Goal: Feedback & Contribution: Contribute content

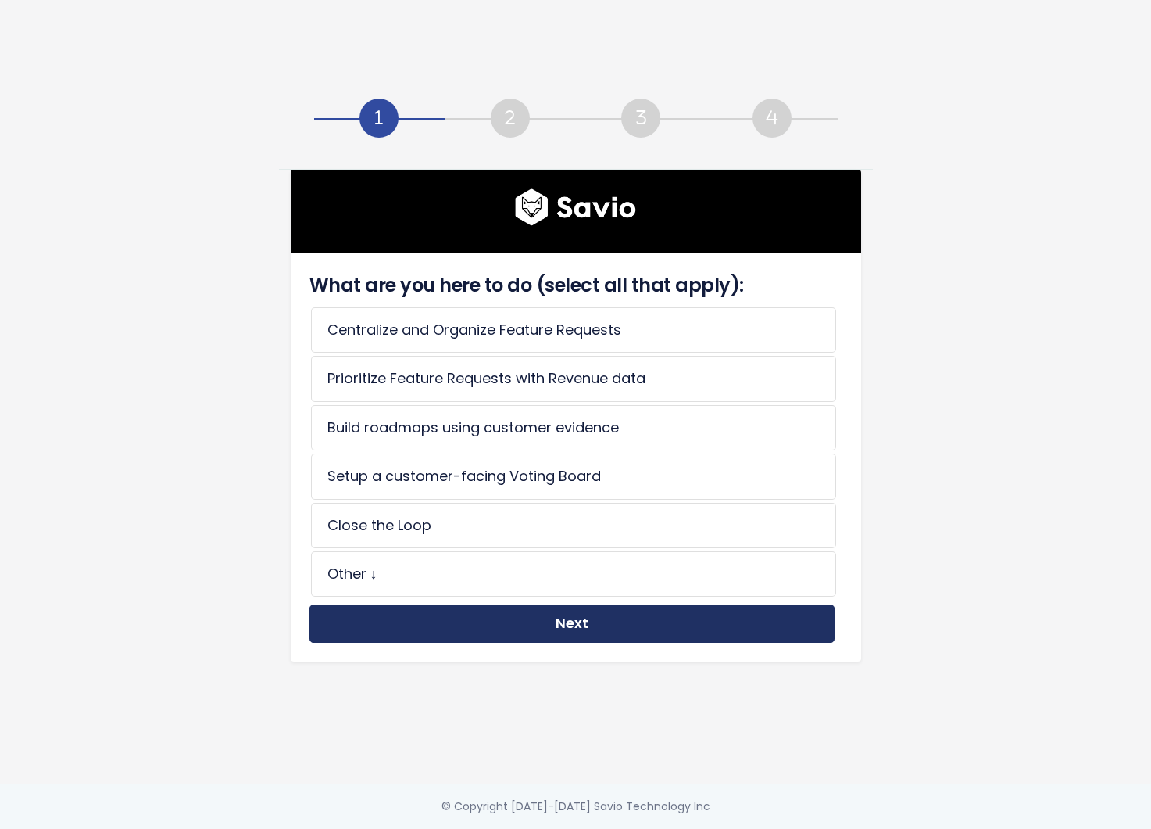
click at [542, 624] on button "Next" at bounding box center [572, 623] width 525 height 38
click at [589, 623] on button "Next" at bounding box center [572, 623] width 525 height 38
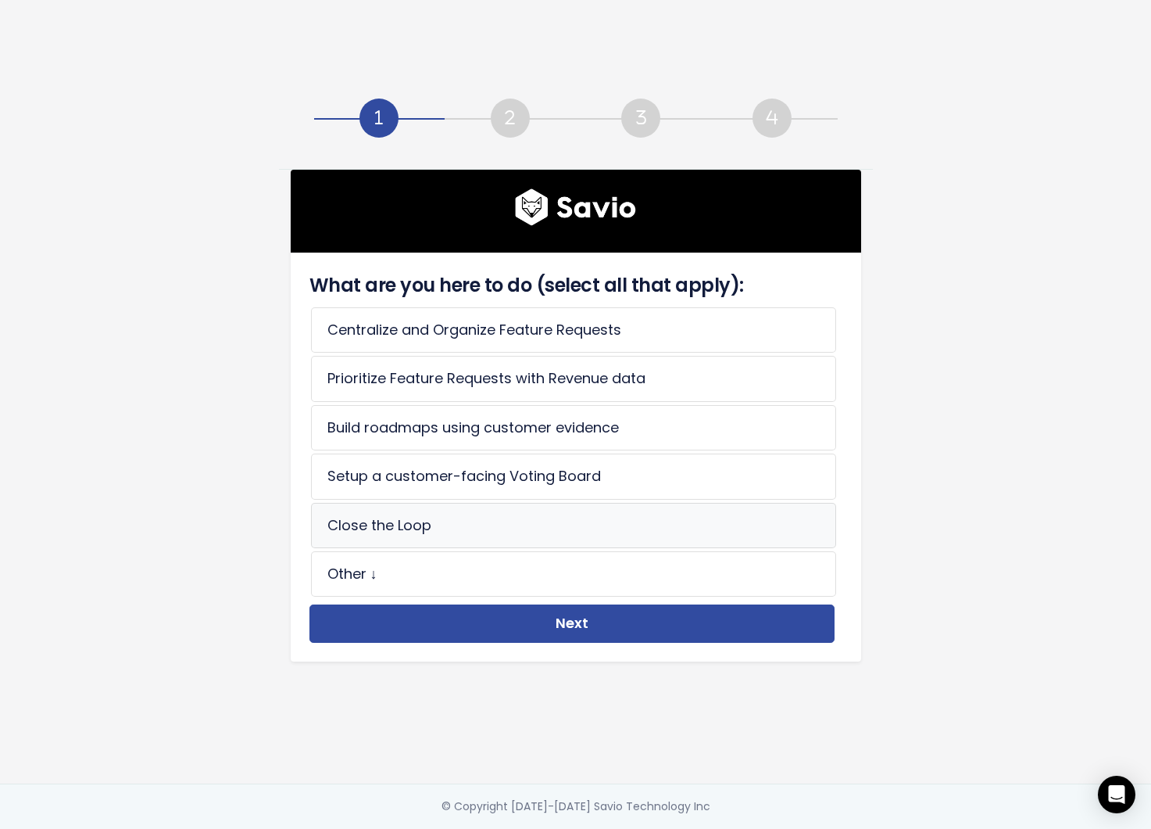
click at [473, 521] on li "Close the Loop" at bounding box center [573, 525] width 525 height 45
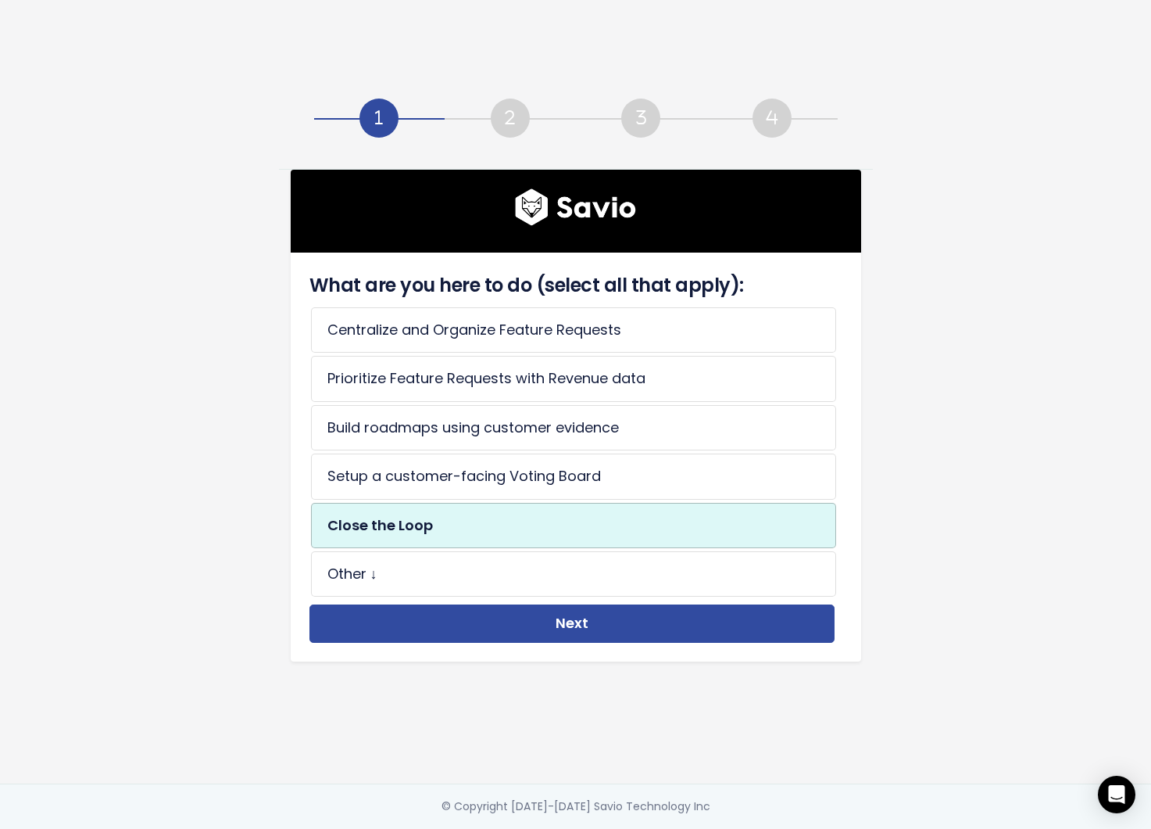
click at [492, 596] on div "What are you here to do (select all that apply): Centralize and Organize Featur…" at bounding box center [572, 456] width 533 height 371
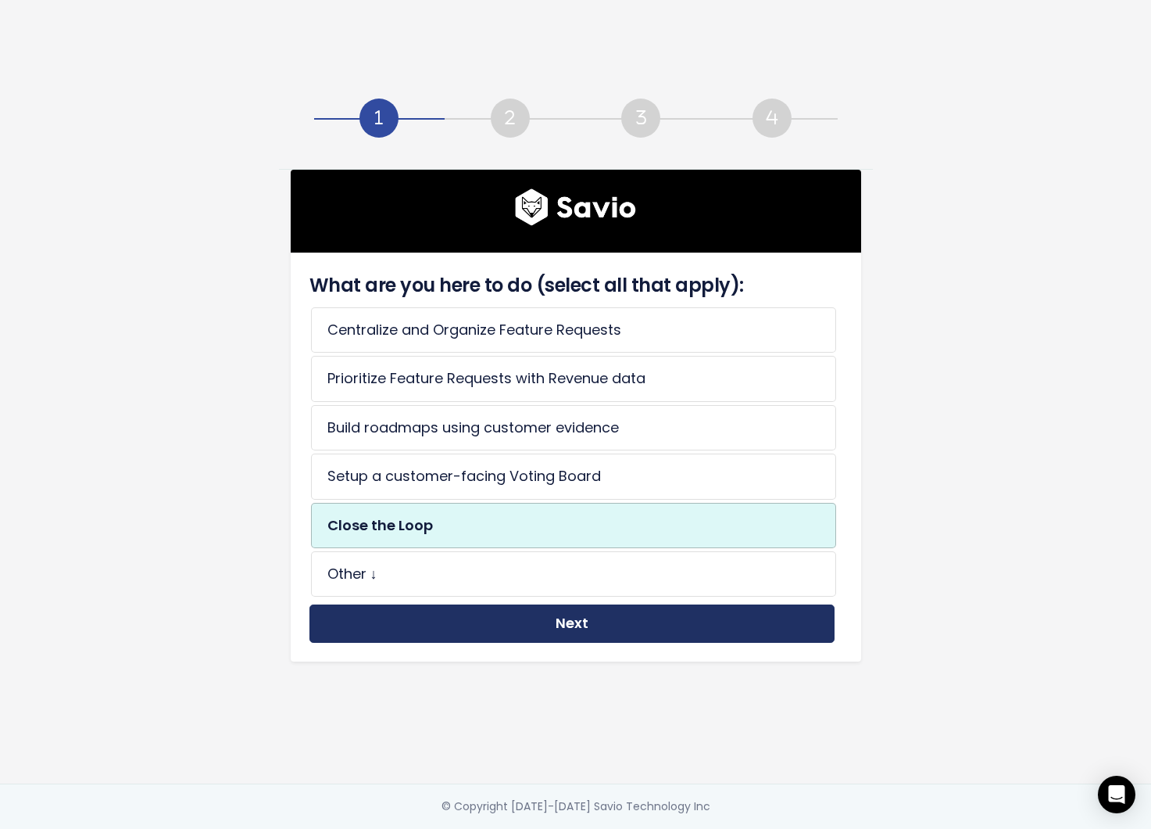
click at [504, 614] on button "Next" at bounding box center [572, 623] width 525 height 38
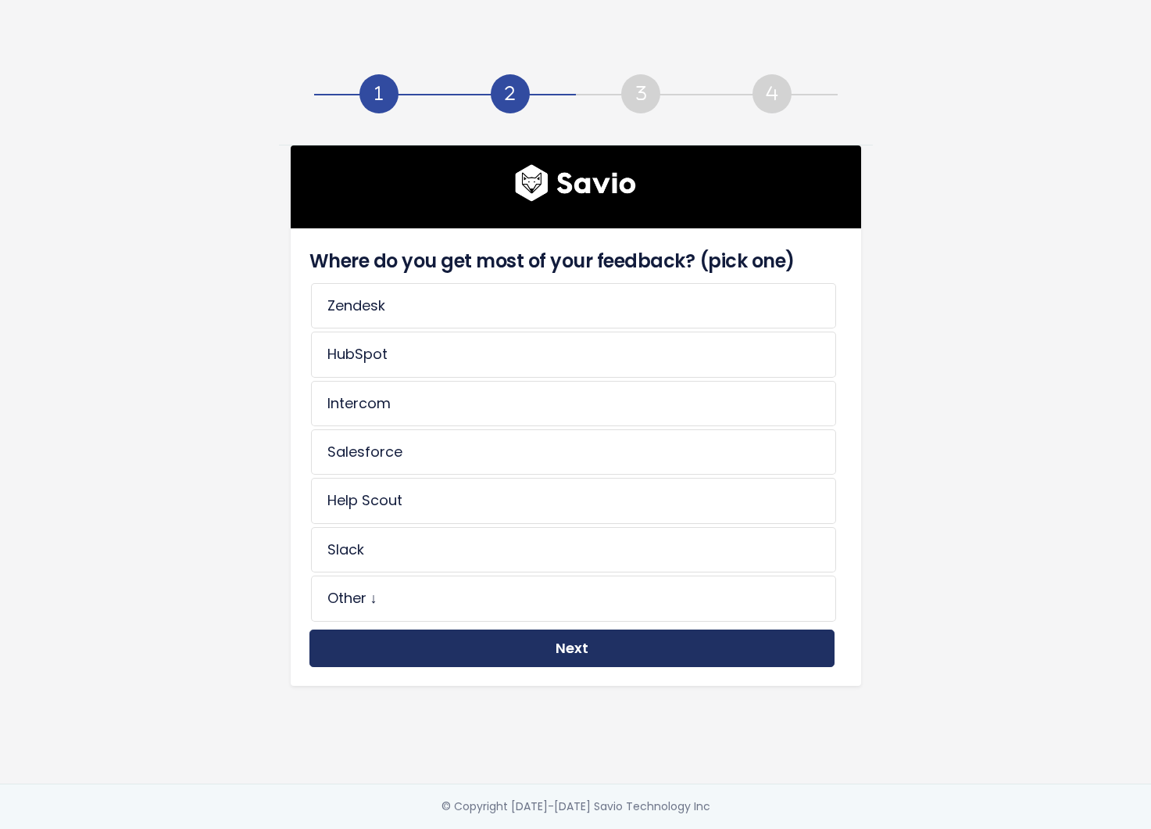
drag, startPoint x: 513, startPoint y: 638, endPoint x: 510, endPoint y: 646, distance: 8.9
click at [512, 641] on button "Next" at bounding box center [572, 648] width 525 height 38
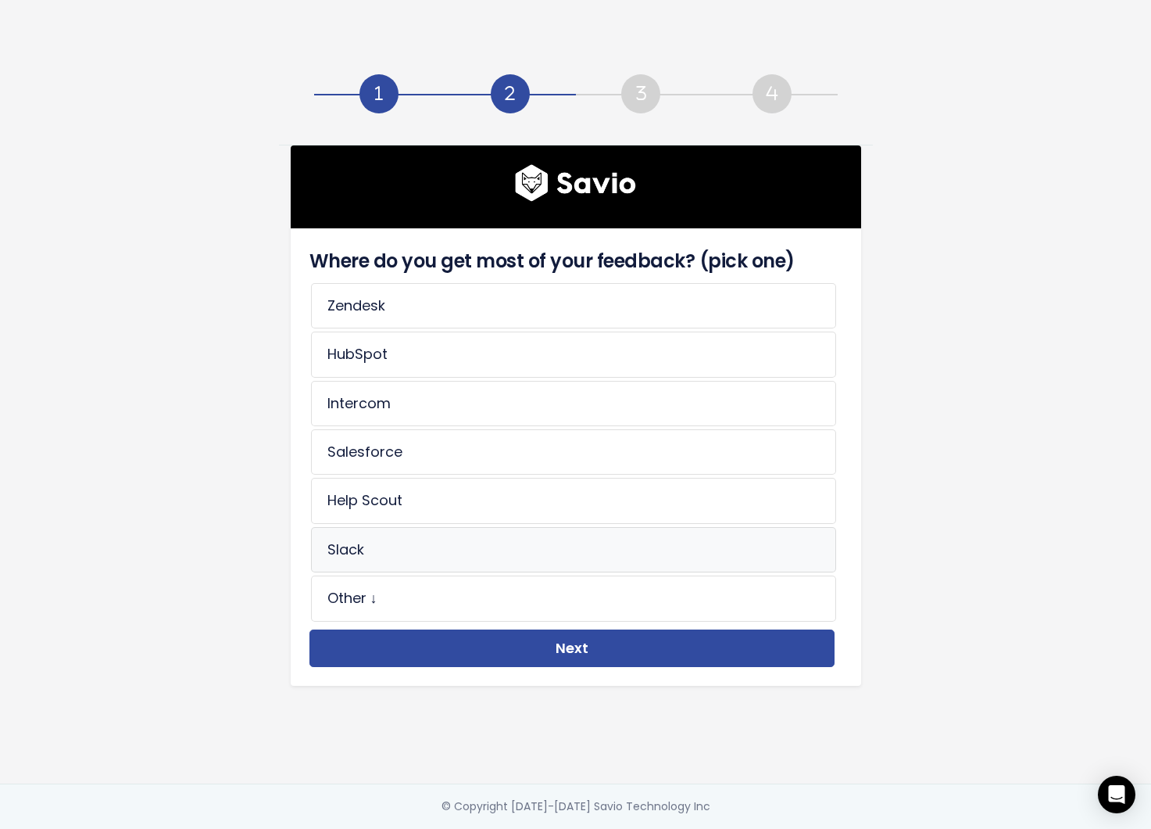
click at [436, 542] on li "Slack" at bounding box center [573, 549] width 525 height 45
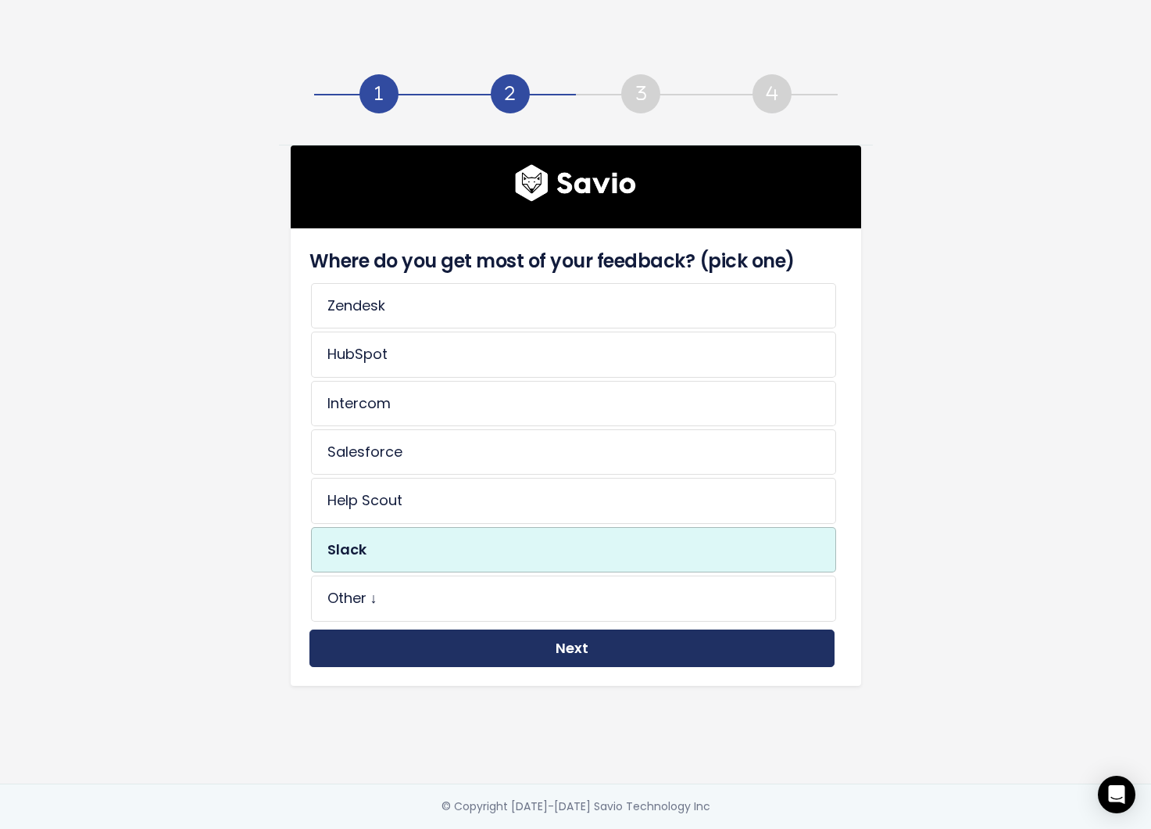
click at [453, 650] on button "Next" at bounding box center [572, 648] width 525 height 38
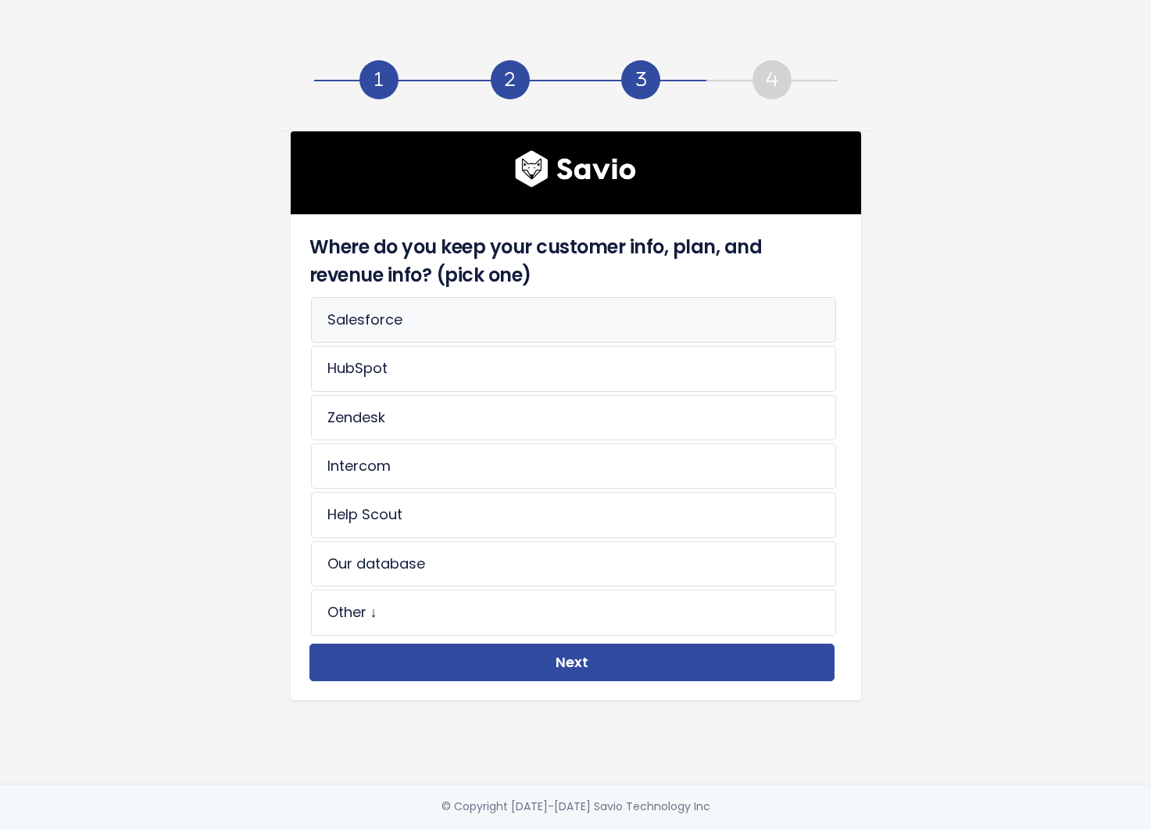
click at [428, 316] on li "Salesforce" at bounding box center [573, 319] width 525 height 45
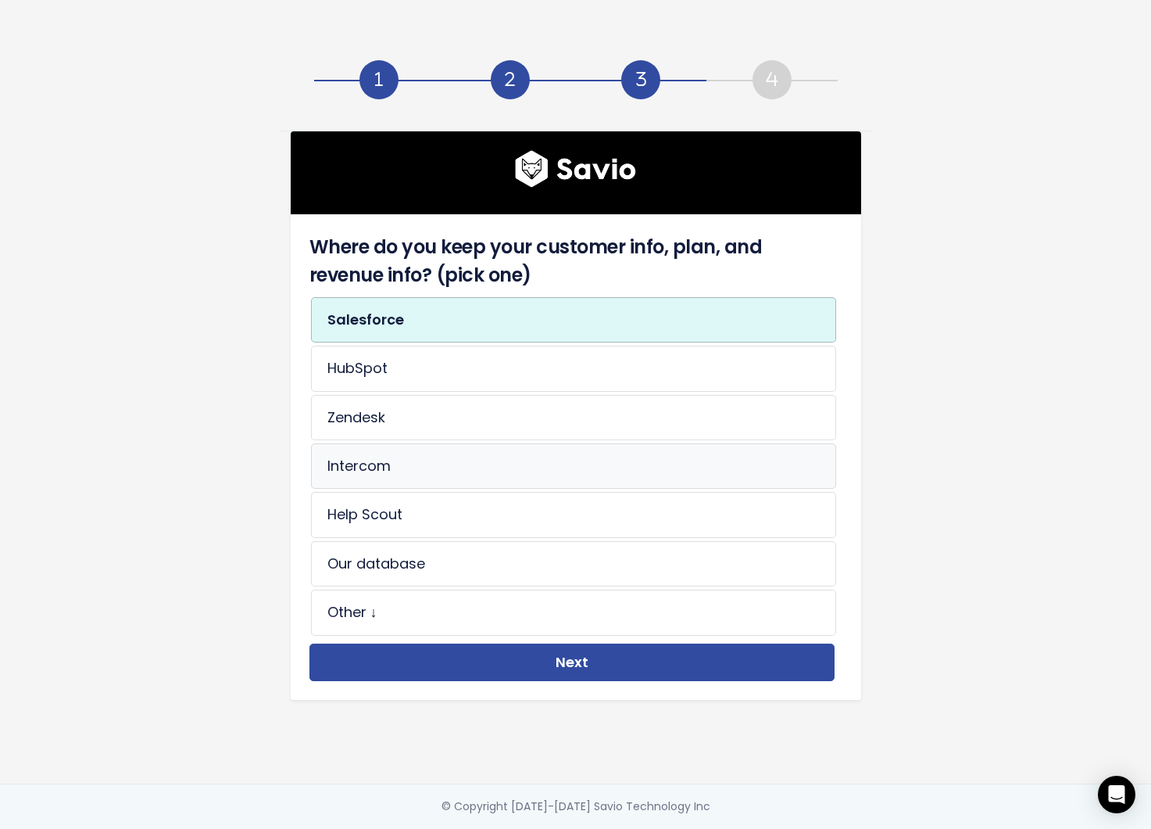
click at [478, 455] on li "Intercom" at bounding box center [573, 465] width 525 height 45
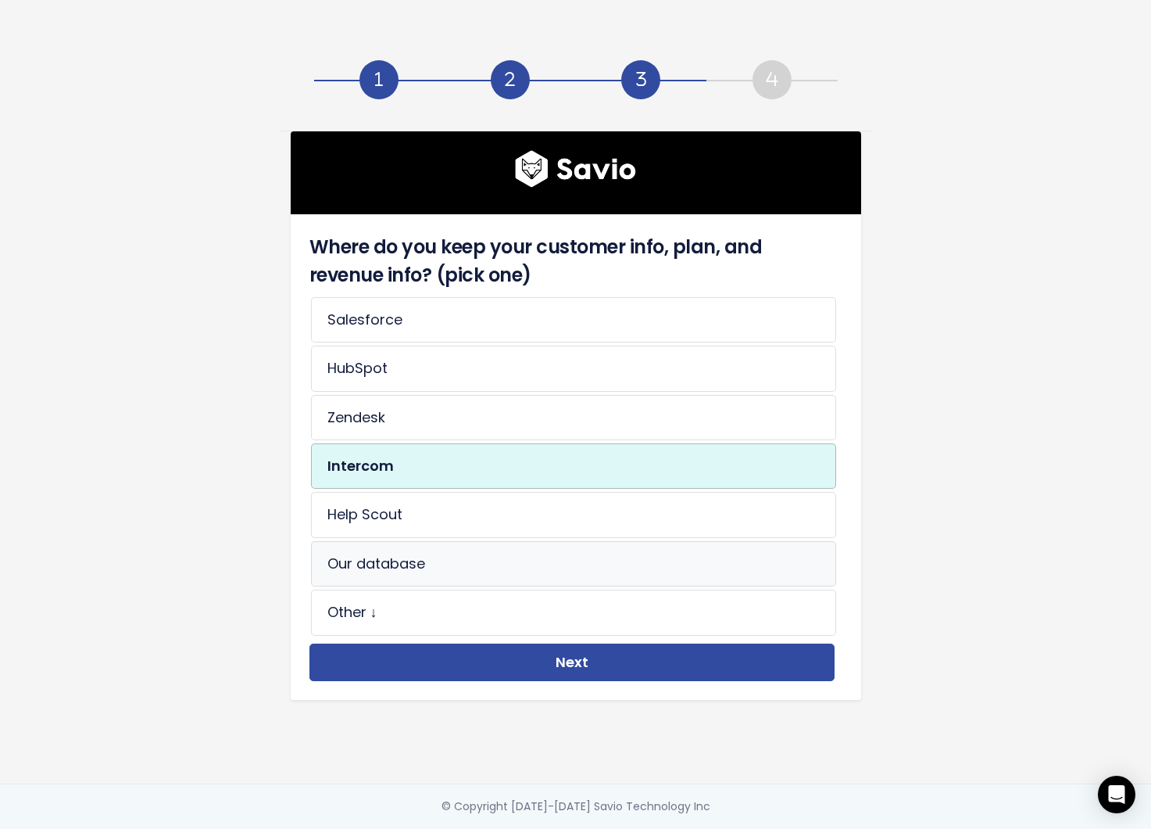
click at [476, 551] on li "Our database" at bounding box center [573, 563] width 525 height 45
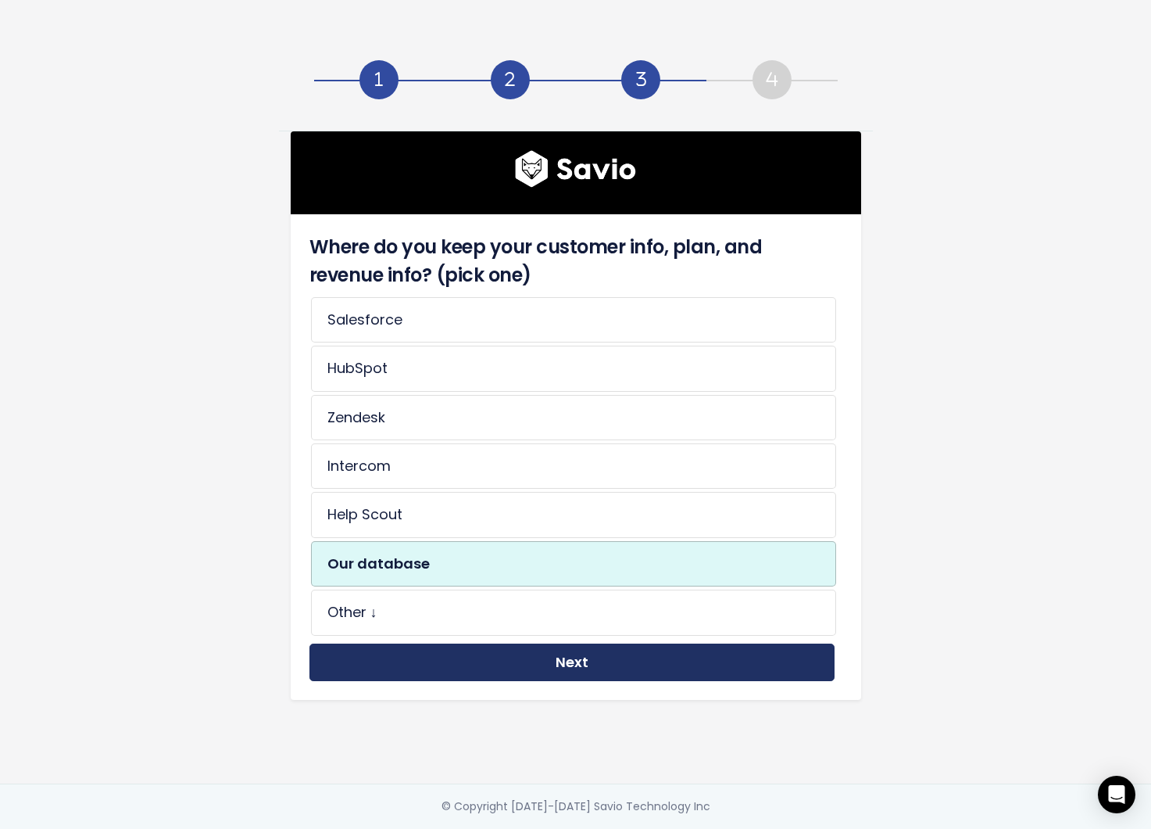
click at [513, 651] on button "Next" at bounding box center [572, 662] width 525 height 38
click at [529, 663] on button "Next" at bounding box center [572, 662] width 525 height 38
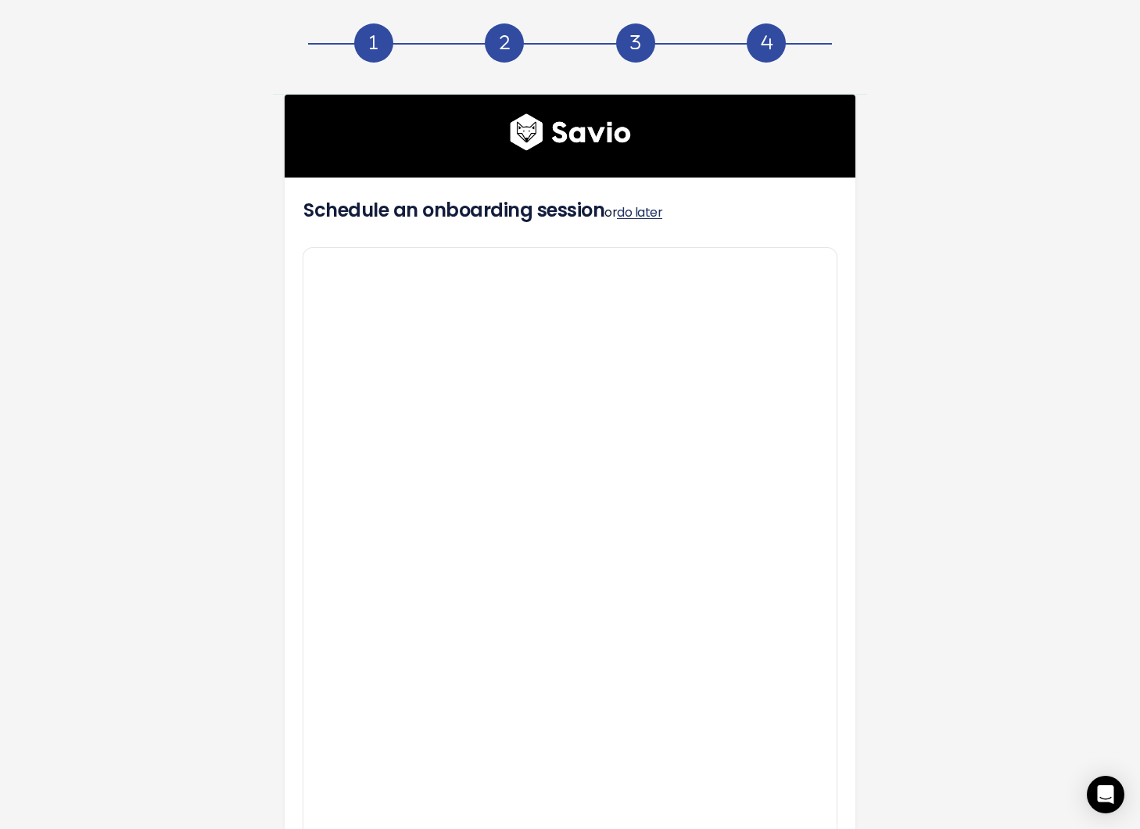
click at [647, 213] on link "do later" at bounding box center [639, 212] width 45 height 18
click at [641, 213] on link "do later" at bounding box center [639, 212] width 45 height 18
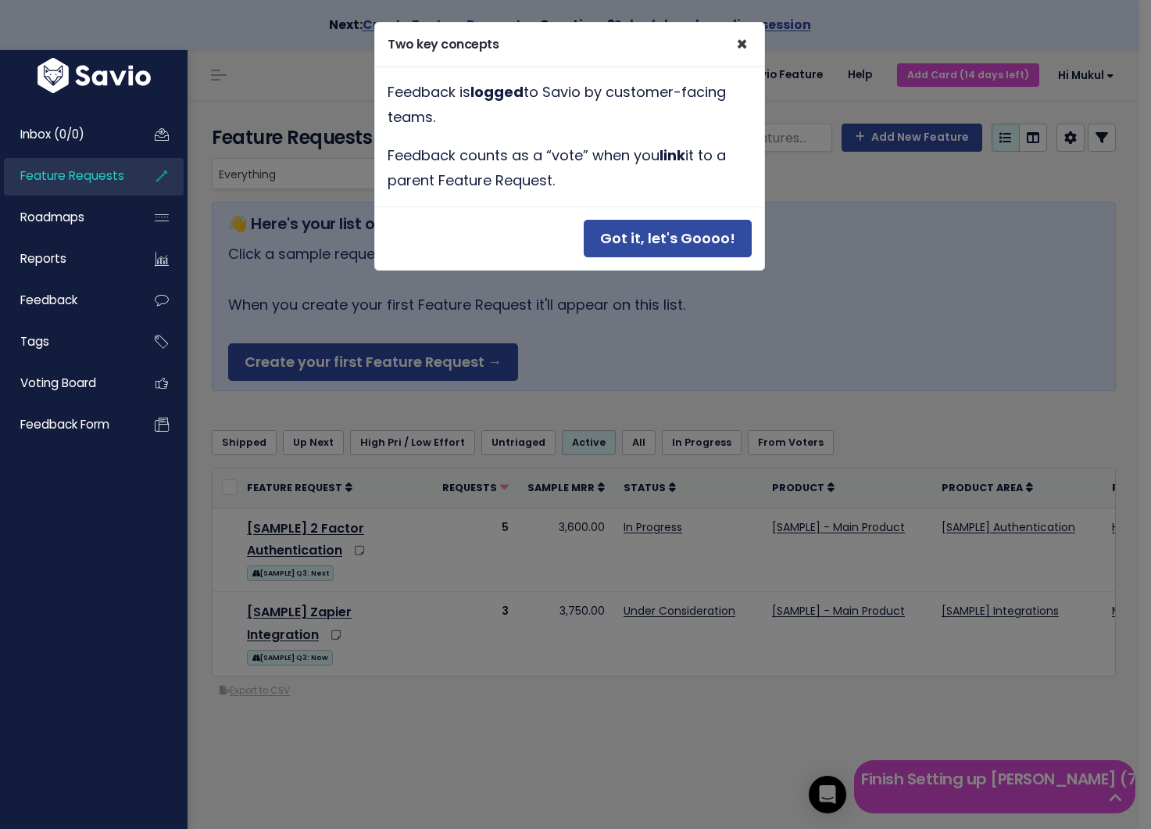
click at [743, 46] on span "×" at bounding box center [742, 44] width 12 height 26
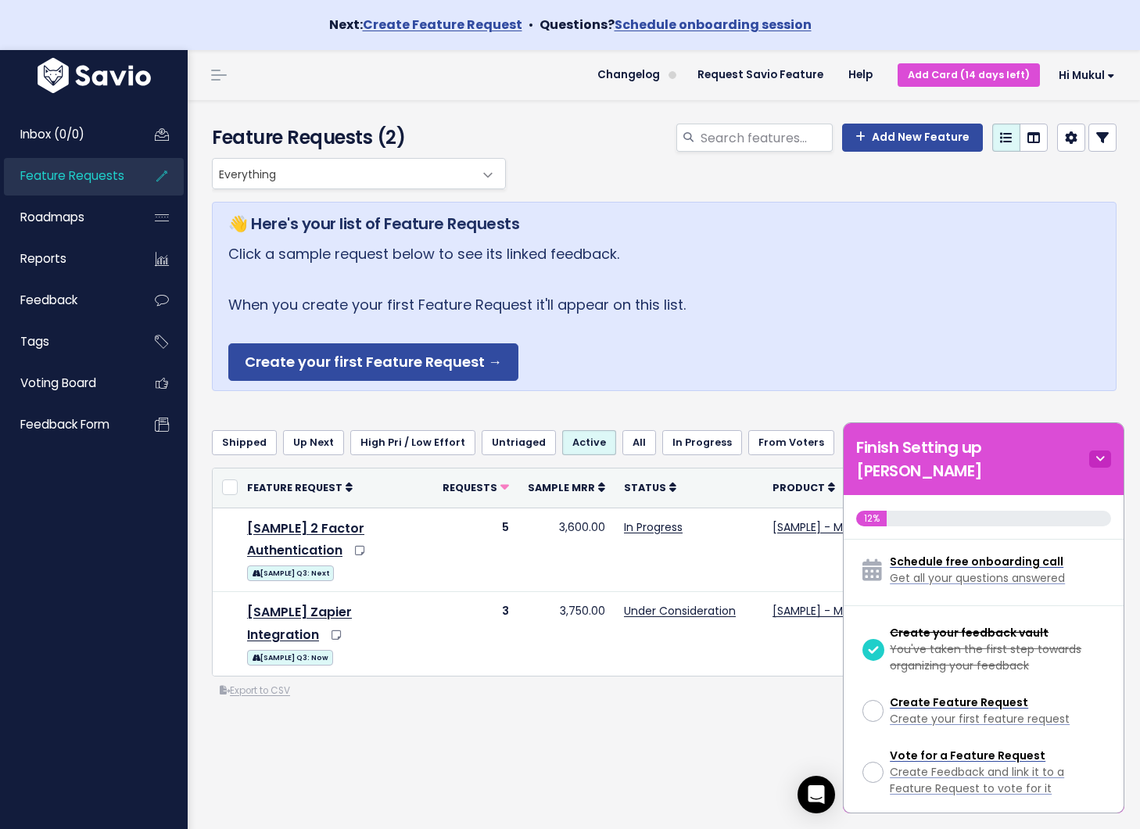
click at [1100, 450] on icon at bounding box center [1100, 458] width 22 height 17
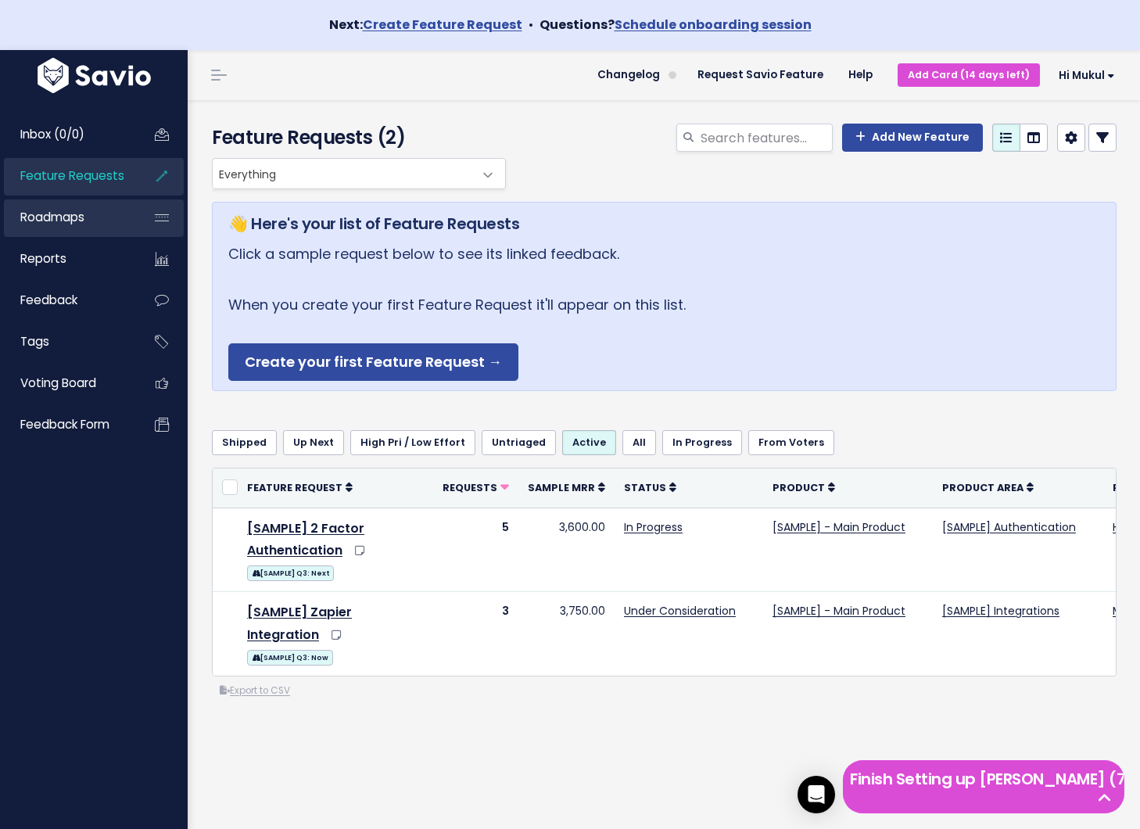
click at [77, 211] on span "Roadmaps" at bounding box center [52, 217] width 64 height 16
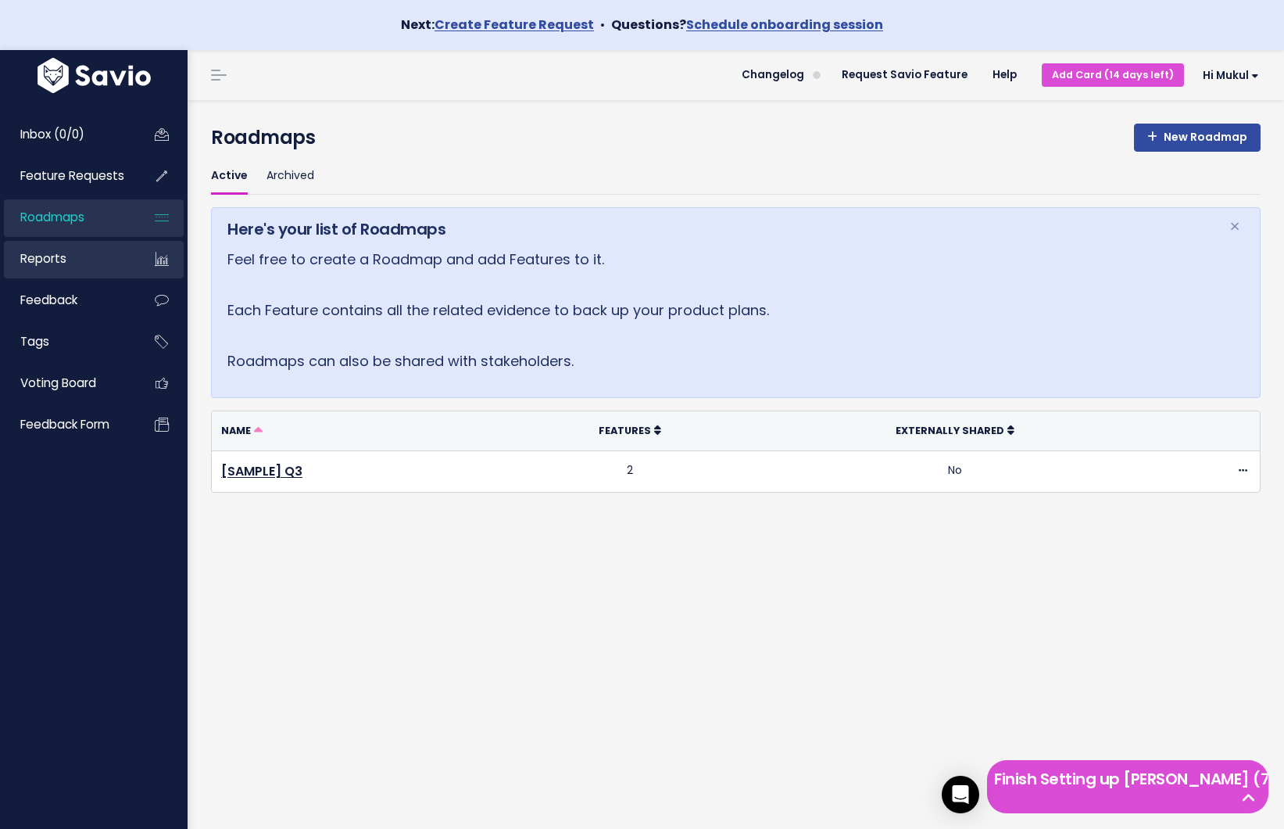
click at [84, 259] on link "Reports" at bounding box center [67, 259] width 126 height 36
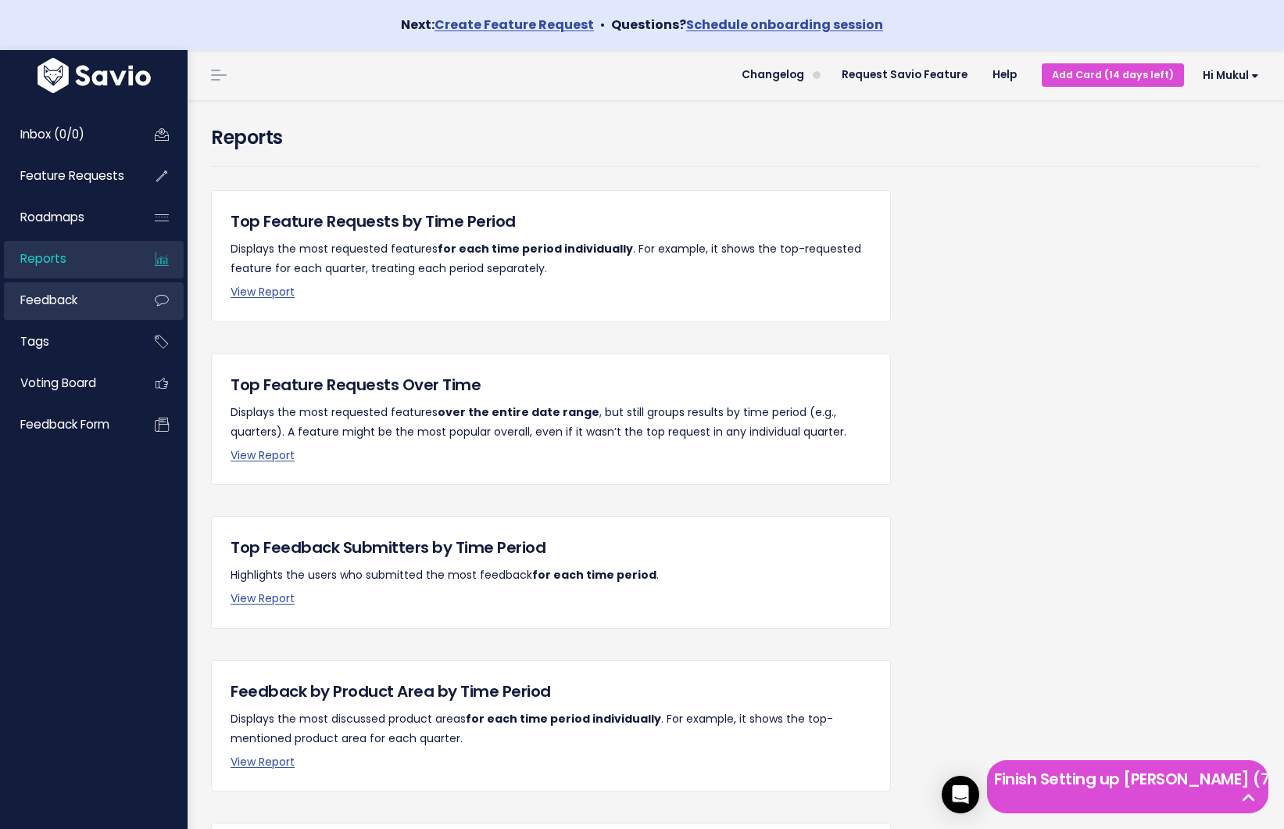
click at [123, 295] on link "Feedback" at bounding box center [67, 300] width 126 height 36
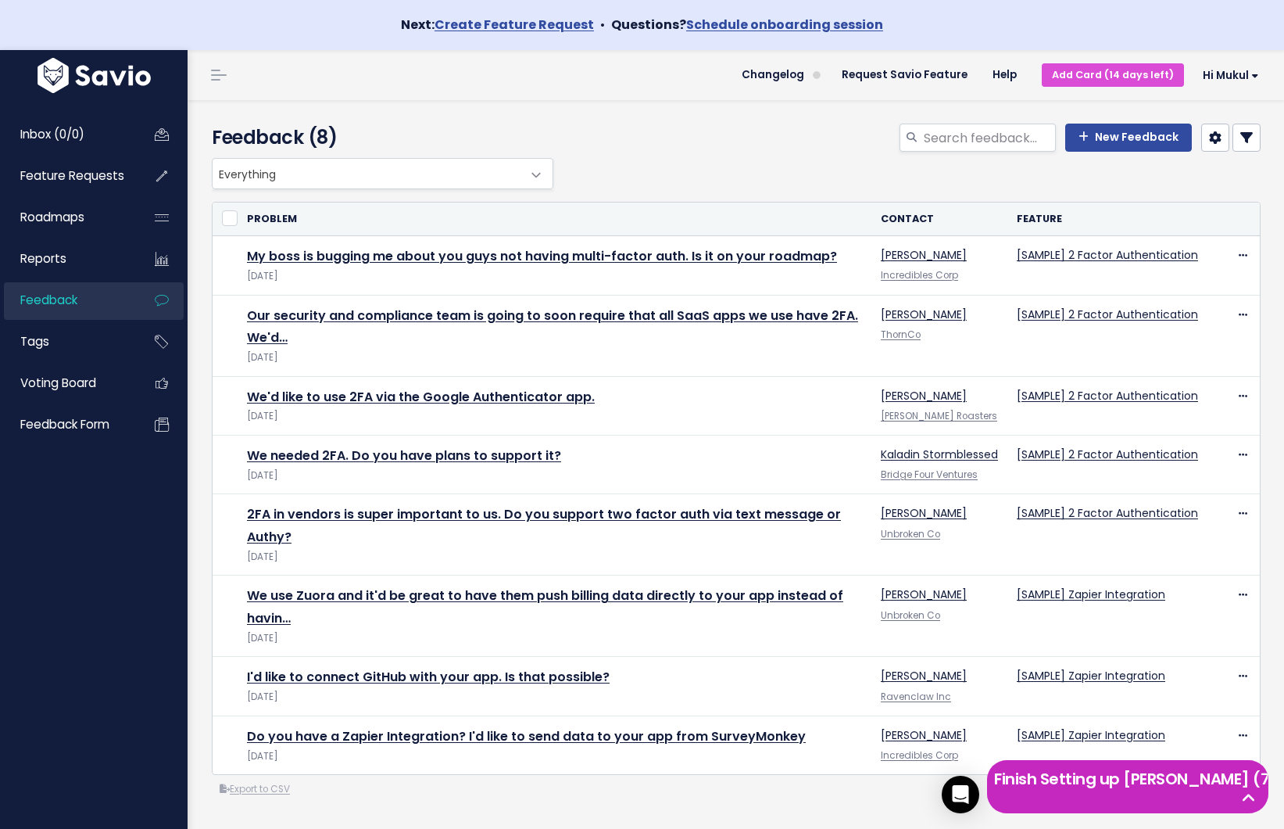
click at [1127, 790] on h5 "Finish Setting up [PERSON_NAME] (7 left)" at bounding box center [1127, 778] width 267 height 23
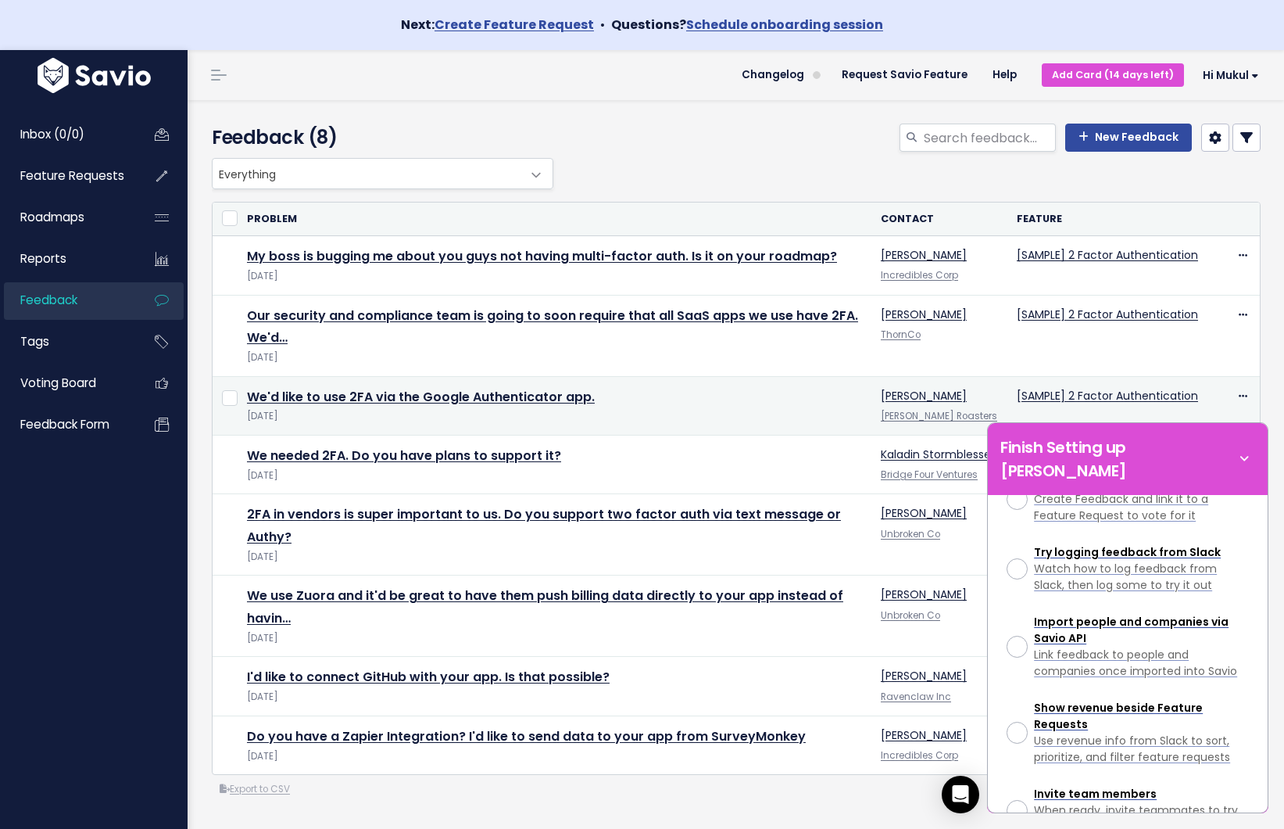
scroll to position [274, 0]
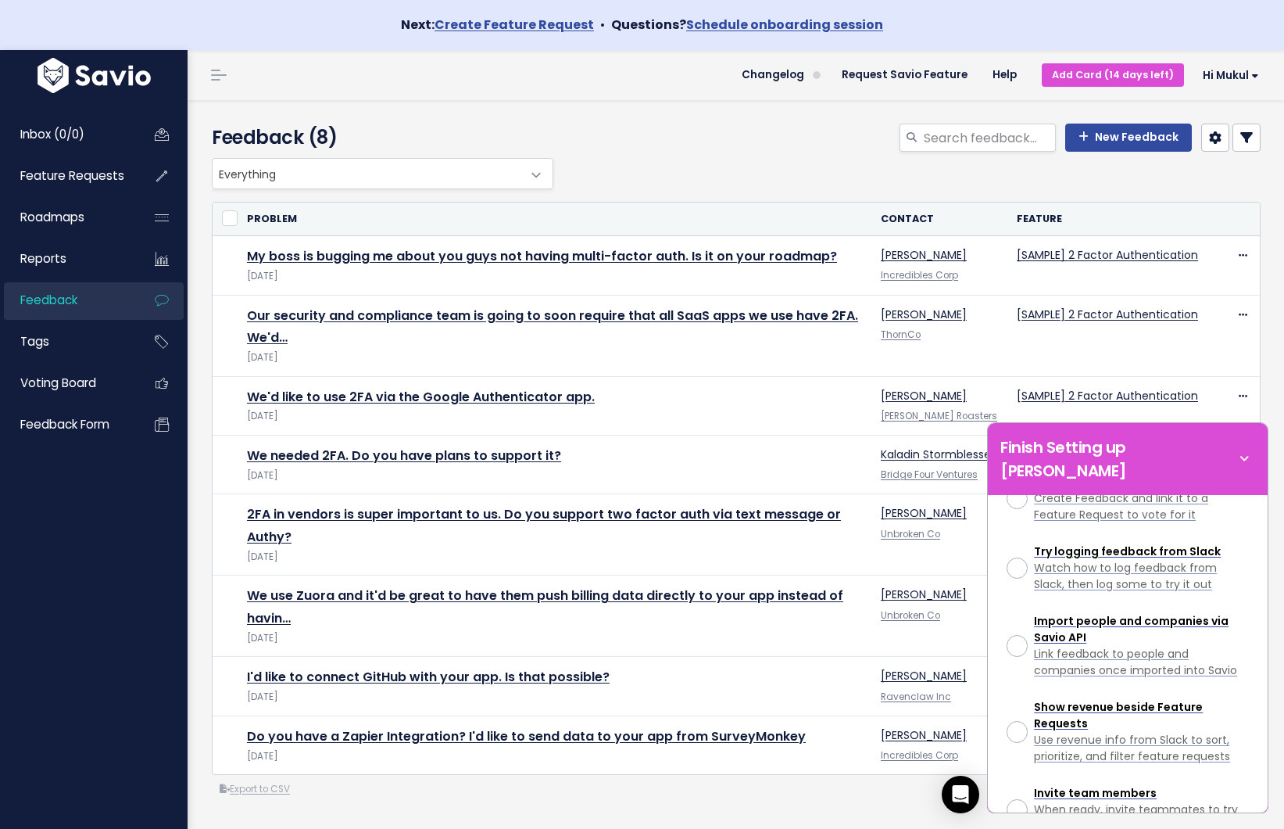
click at [666, 161] on div "Everything Any Product: Any Product Area Any Product: No Product Area No Produc…" at bounding box center [732, 173] width 1049 height 31
click at [1209, 131] on icon at bounding box center [1215, 137] width 13 height 13
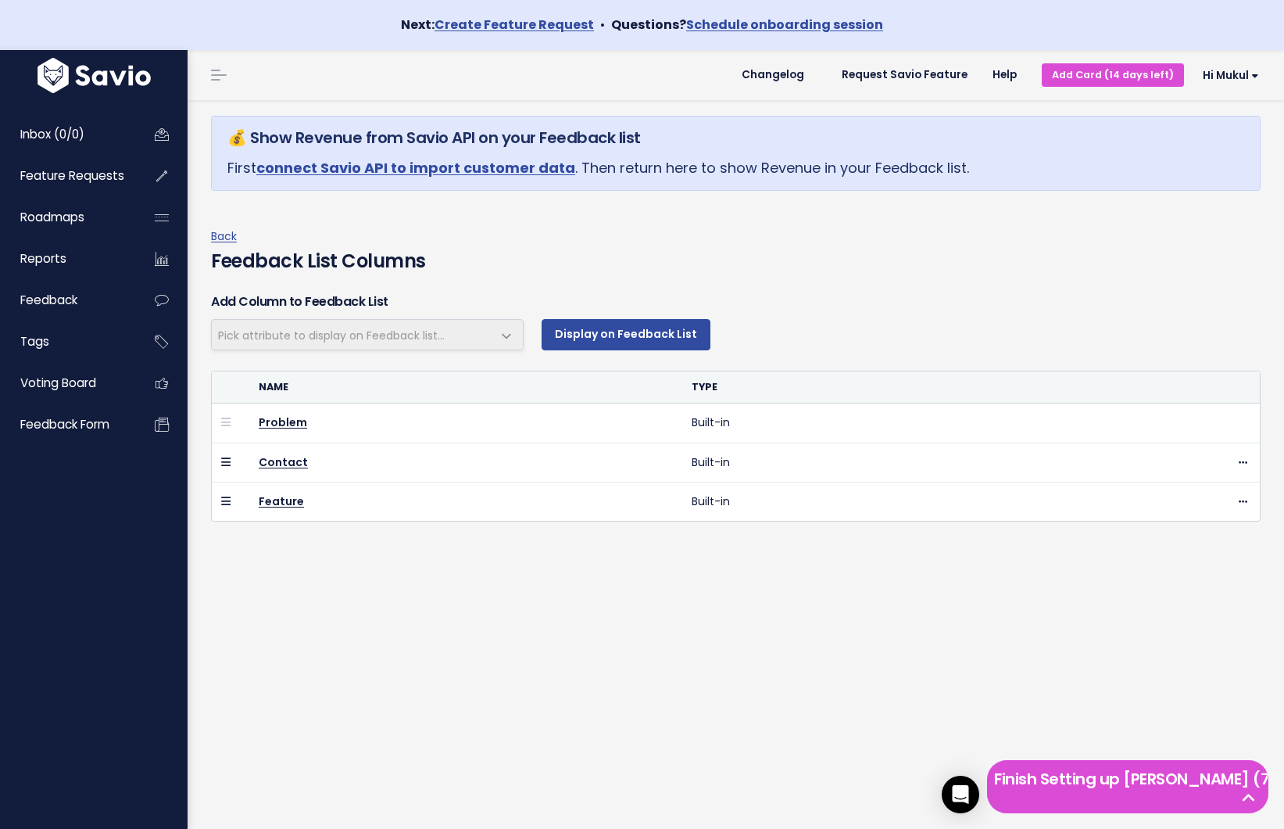
select select
click at [92, 428] on span "Feedback form" at bounding box center [64, 424] width 89 height 16
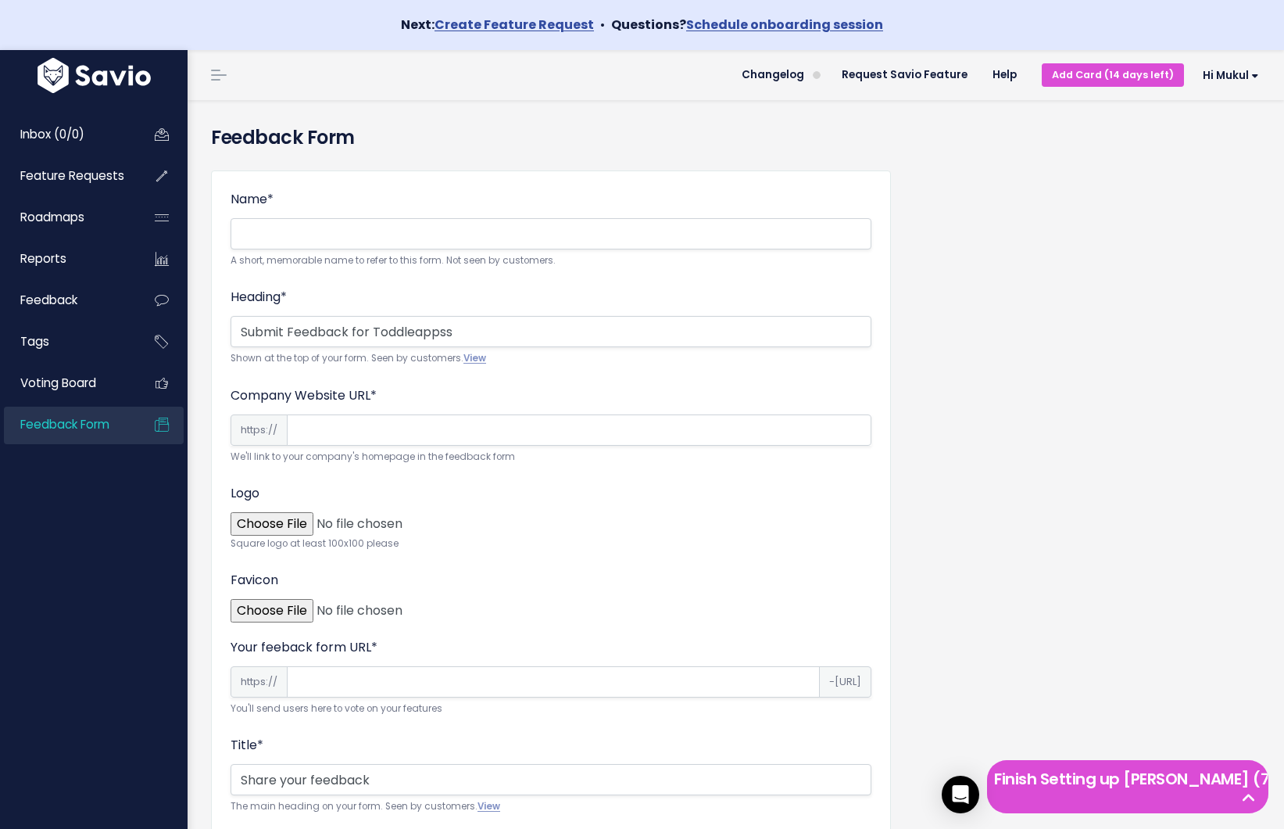
click at [333, 432] on input "Company Website URL *" at bounding box center [579, 429] width 585 height 31
drag, startPoint x: 721, startPoint y: 566, endPoint x: 715, endPoint y: 554, distance: 13.3
click at [75, 380] on span "Voting Board" at bounding box center [58, 382] width 76 height 16
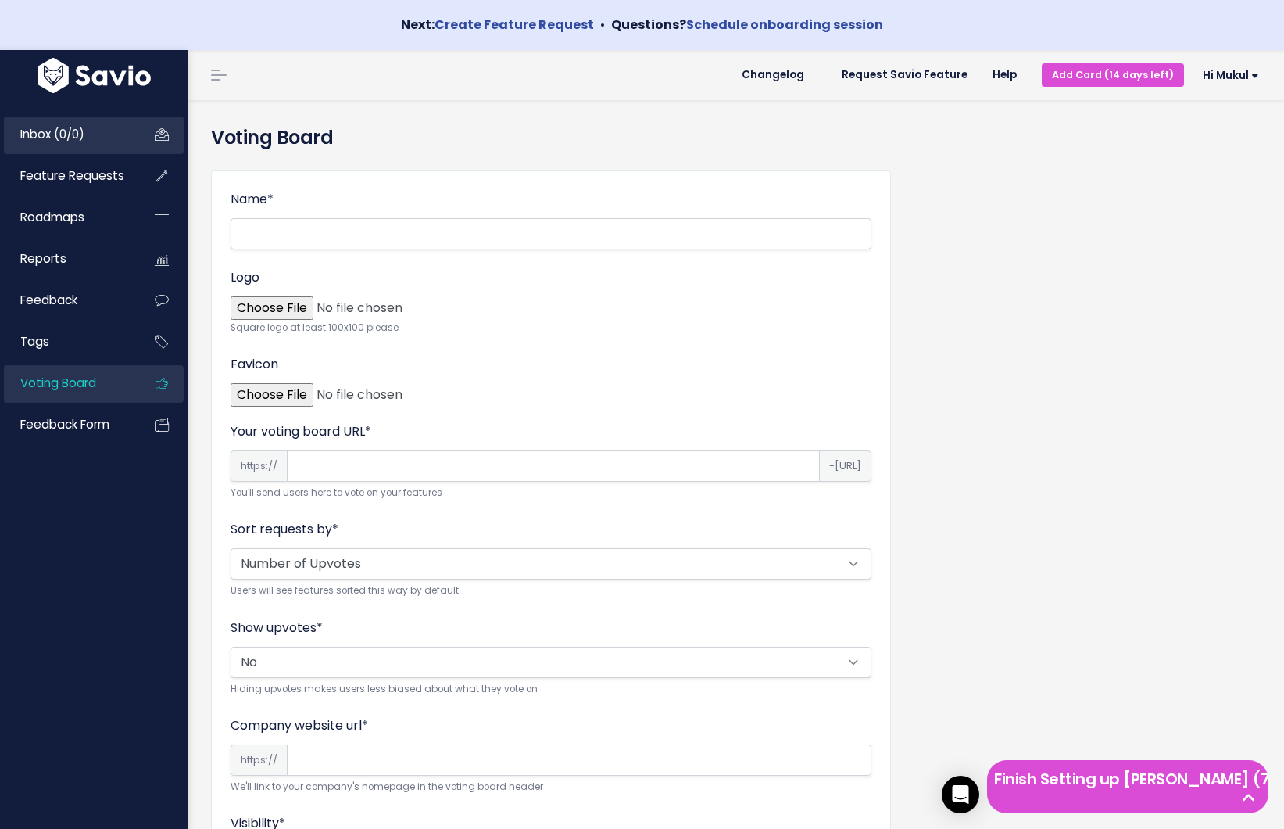
click at [123, 135] on link "Inbox (0/0)" at bounding box center [67, 134] width 126 height 36
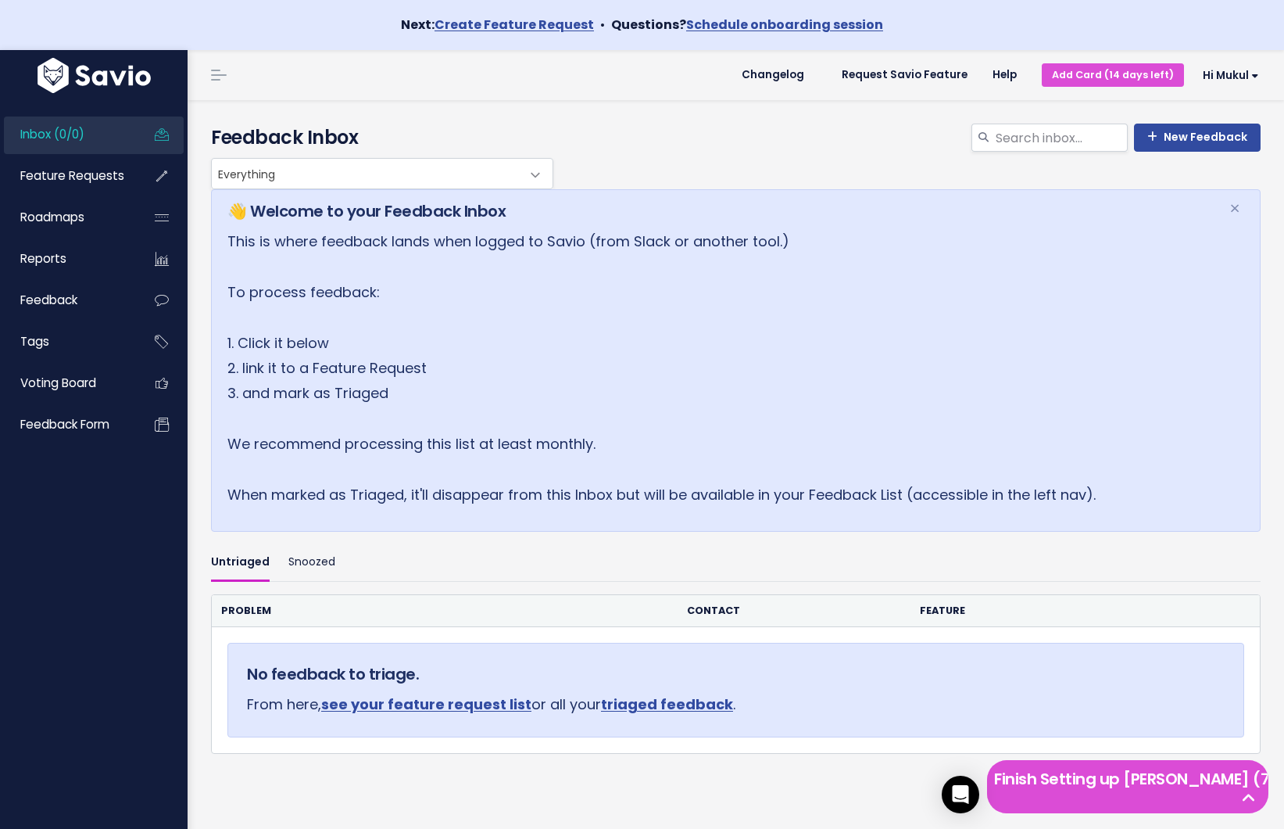
click at [121, 180] on span "Feature Requests" at bounding box center [72, 175] width 104 height 16
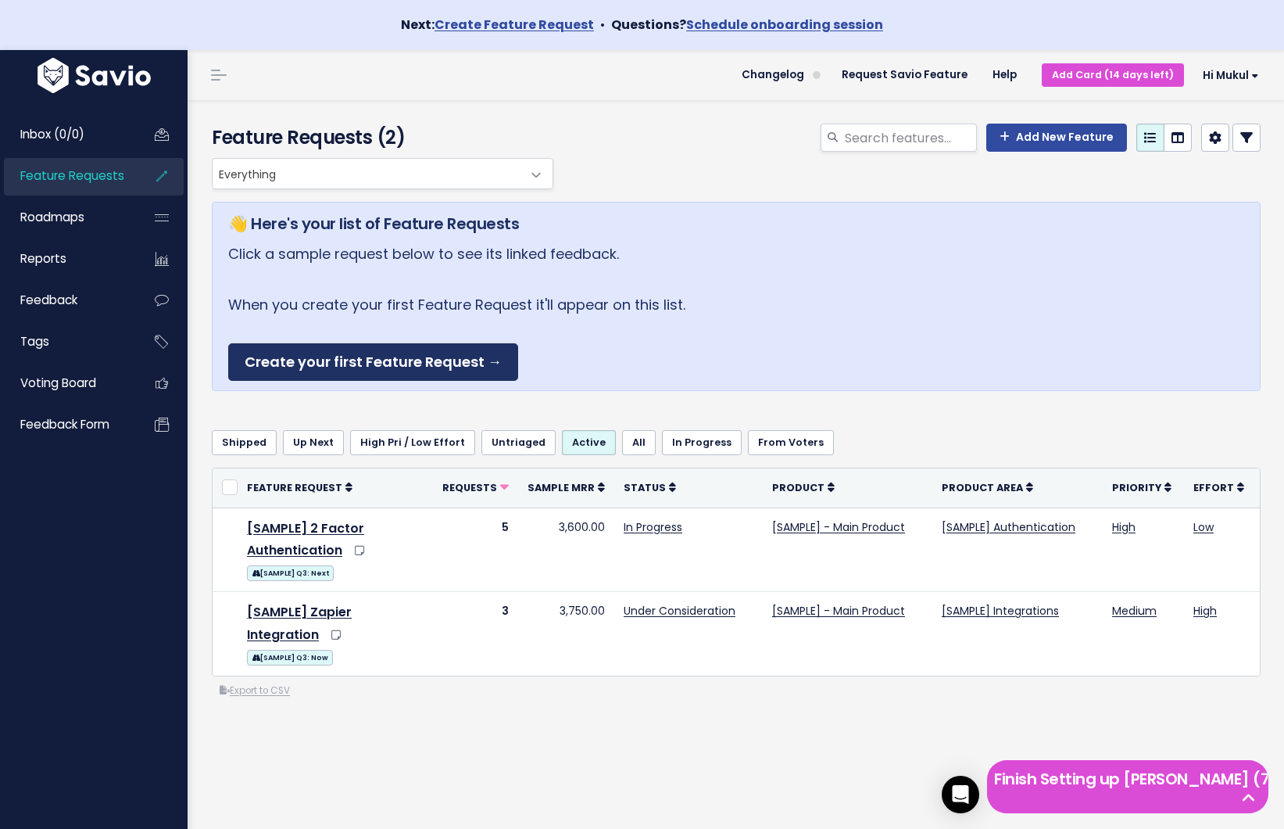
click at [481, 362] on link "Create your first Feature Request →" at bounding box center [373, 362] width 290 height 38
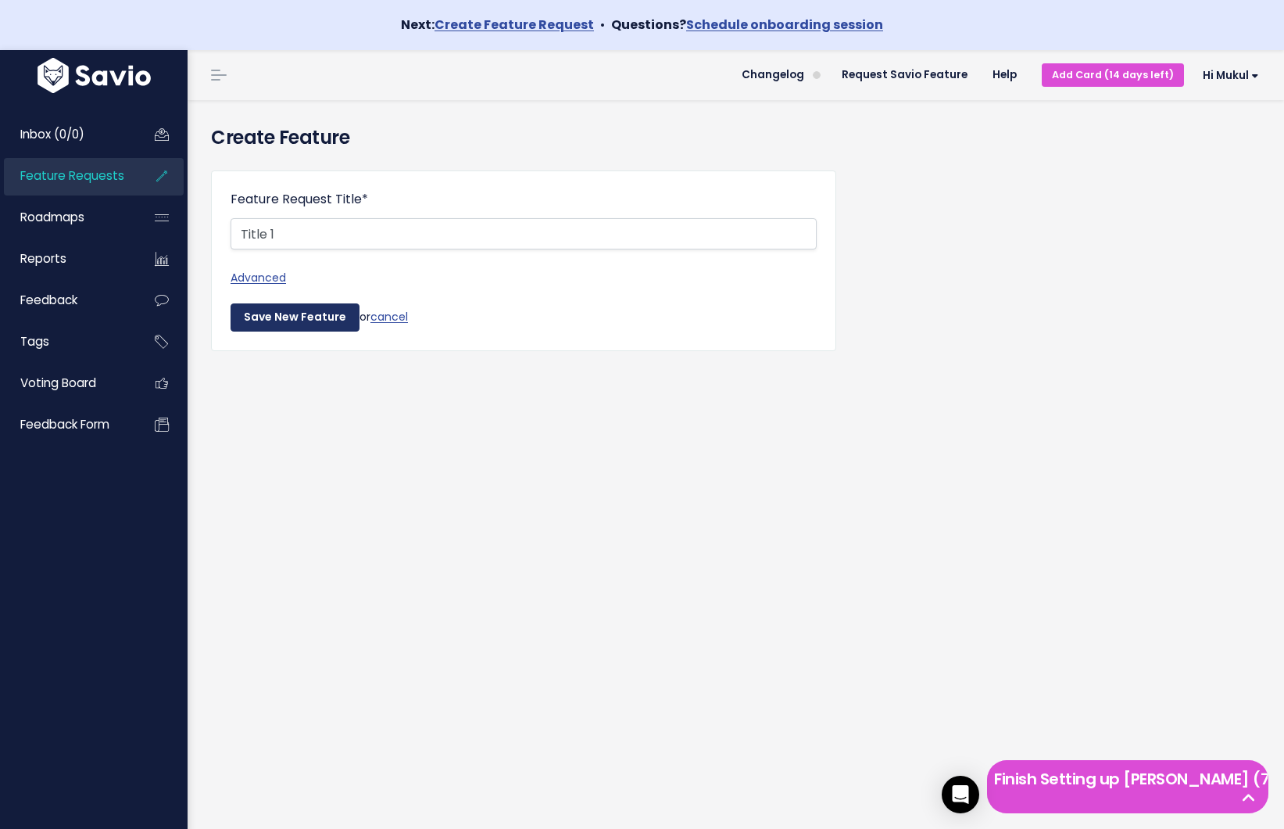
type input "Title 1"
click at [267, 317] on input "Save New Feature" at bounding box center [295, 317] width 129 height 28
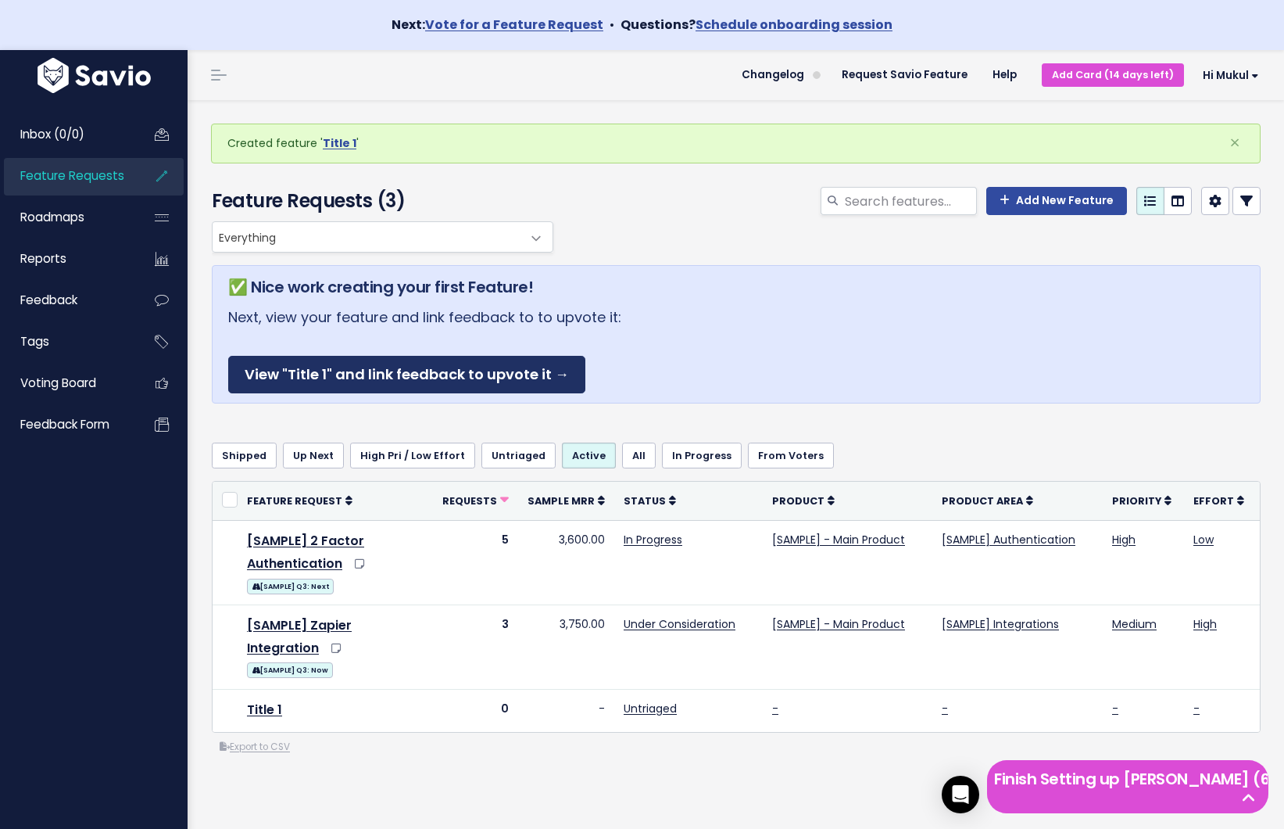
click at [455, 365] on link "View "Title 1" and link feedback to upvote it →" at bounding box center [406, 375] width 357 height 38
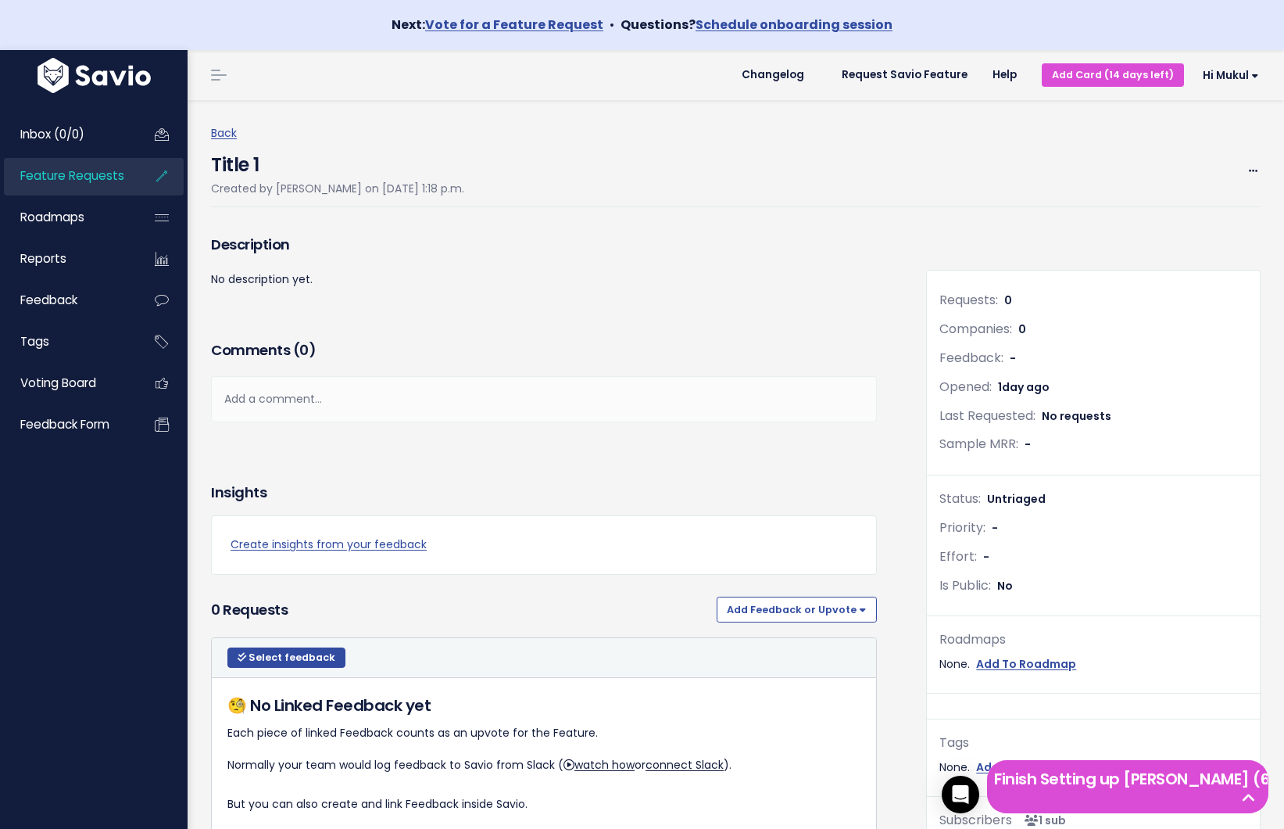
scroll to position [141, 0]
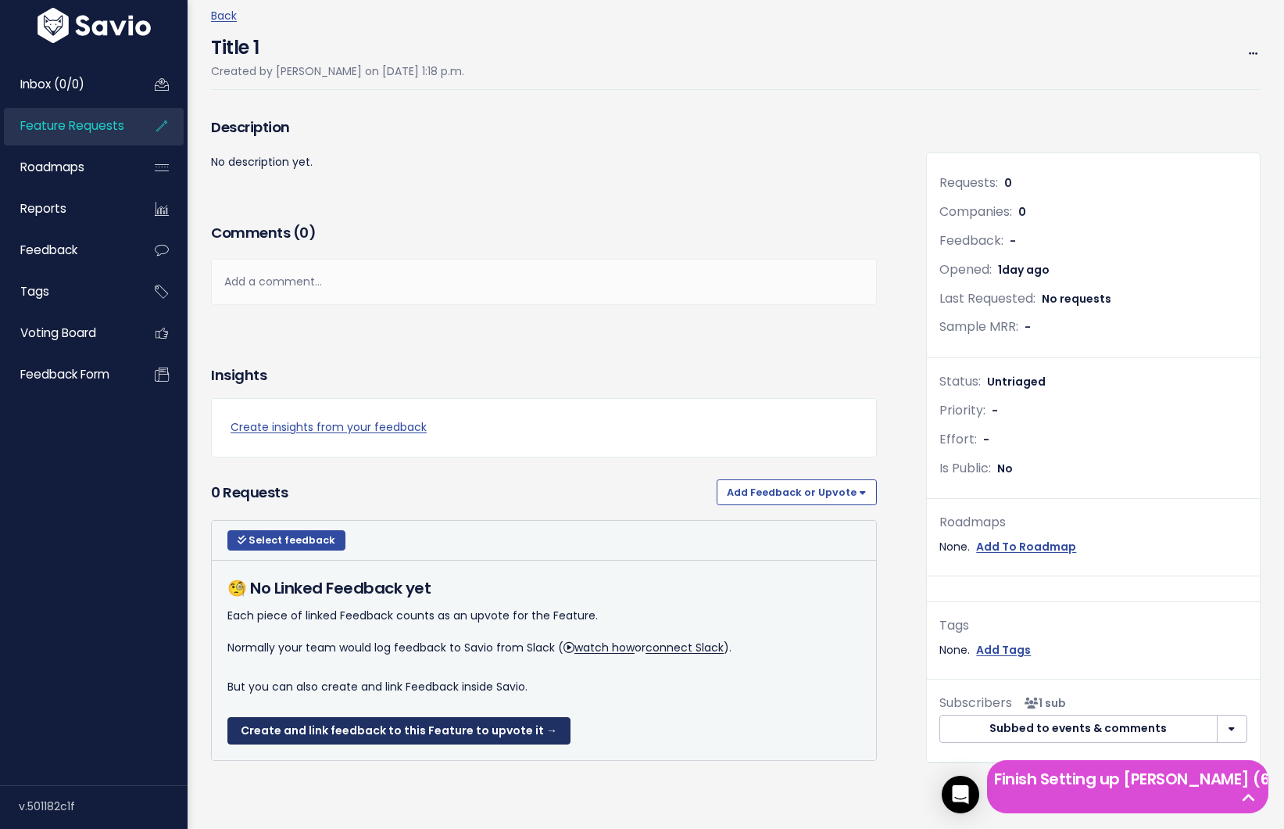
click at [408, 717] on link "Create and link feedback to this Feature to upvote it →" at bounding box center [398, 731] width 343 height 28
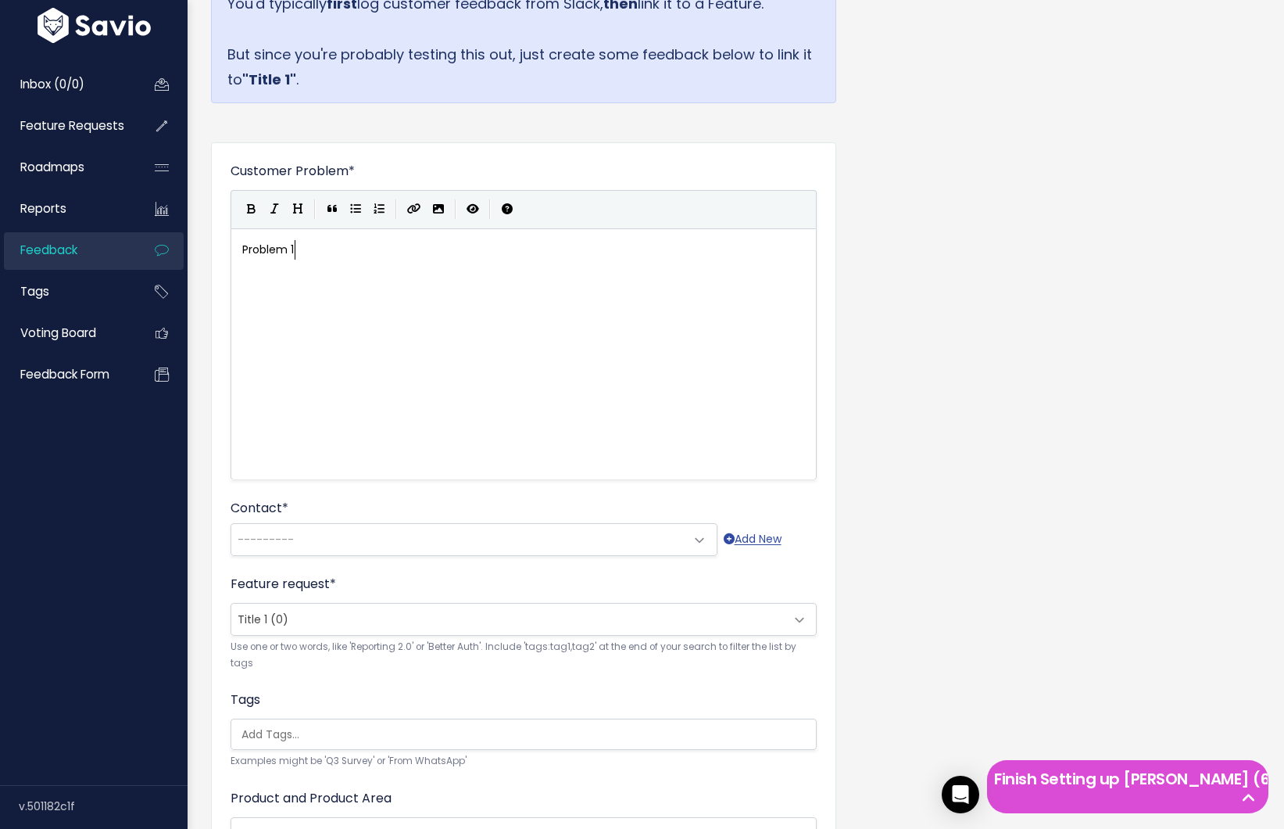
scroll to position [399, 0]
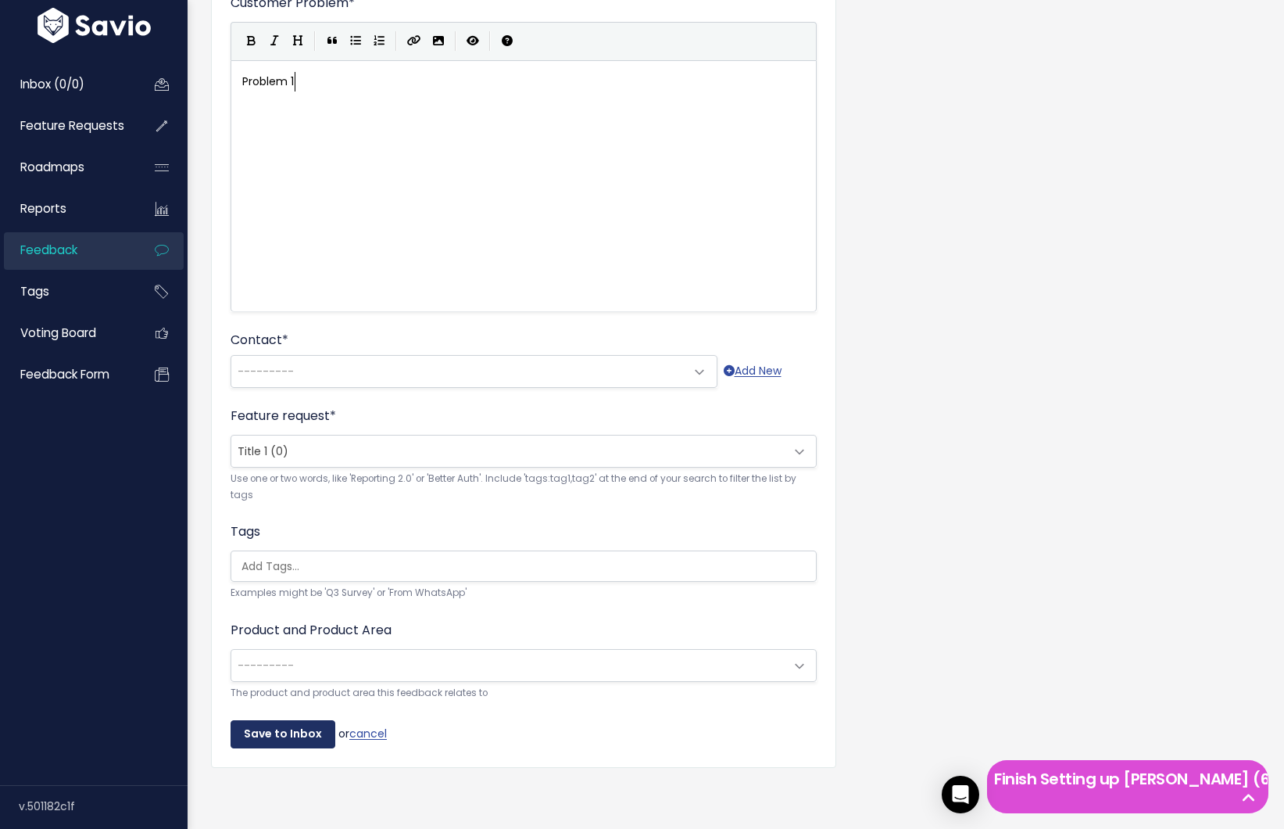
type textarea "Problem 1"
click at [267, 720] on input "Save to Inbox" at bounding box center [283, 734] width 105 height 28
click at [331, 342] on div "Contact * --------- Cho Chang (cho.chang@example.com) Cosmo Kramer (cosmo.krame…" at bounding box center [524, 359] width 586 height 57
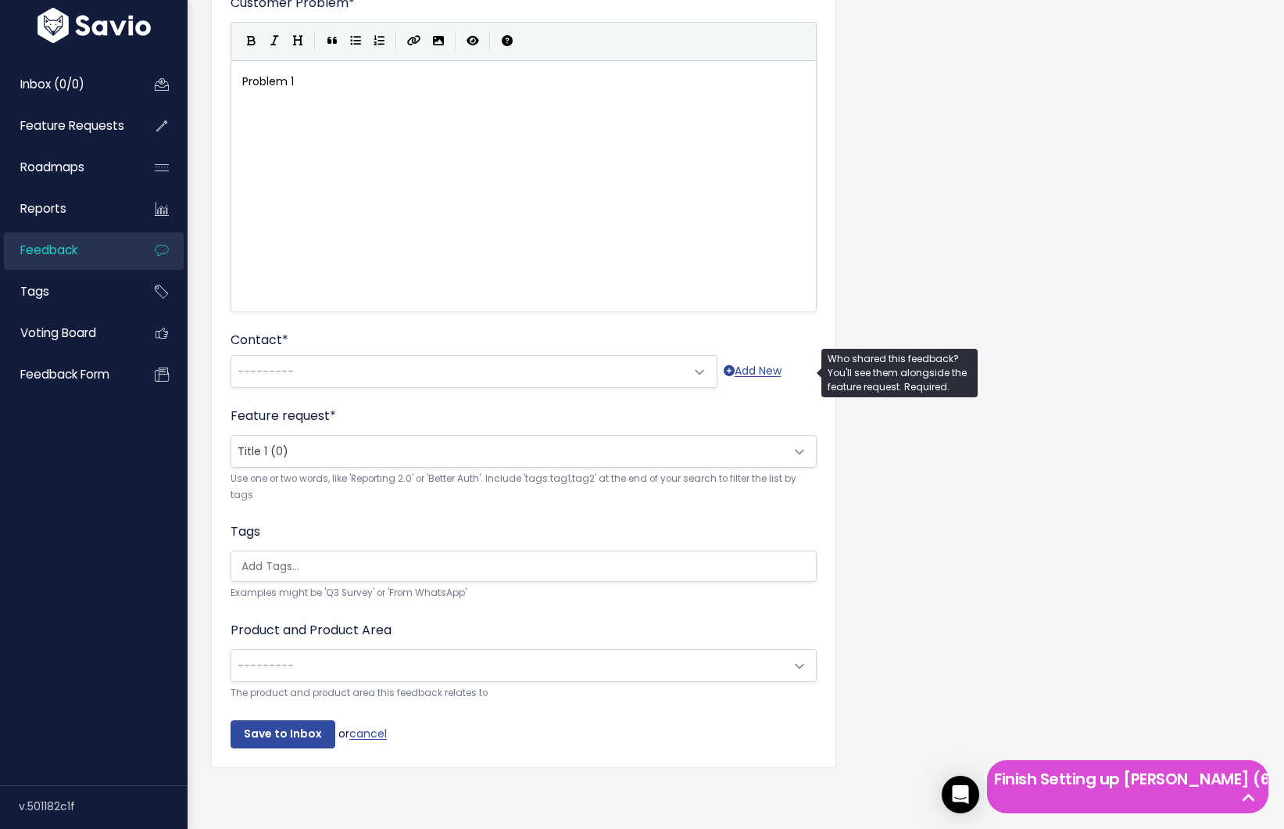
click at [331, 356] on span "---------" at bounding box center [458, 371] width 454 height 31
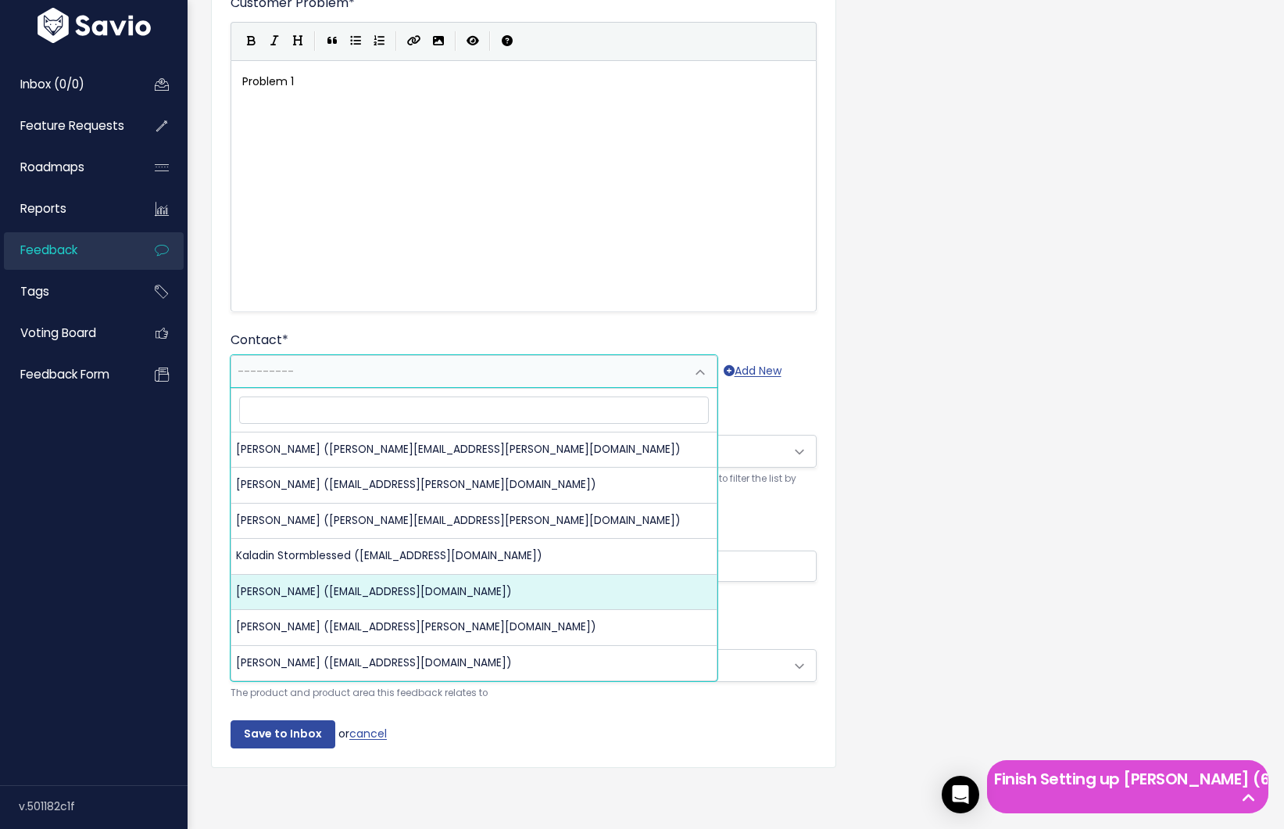
select select "93900387"
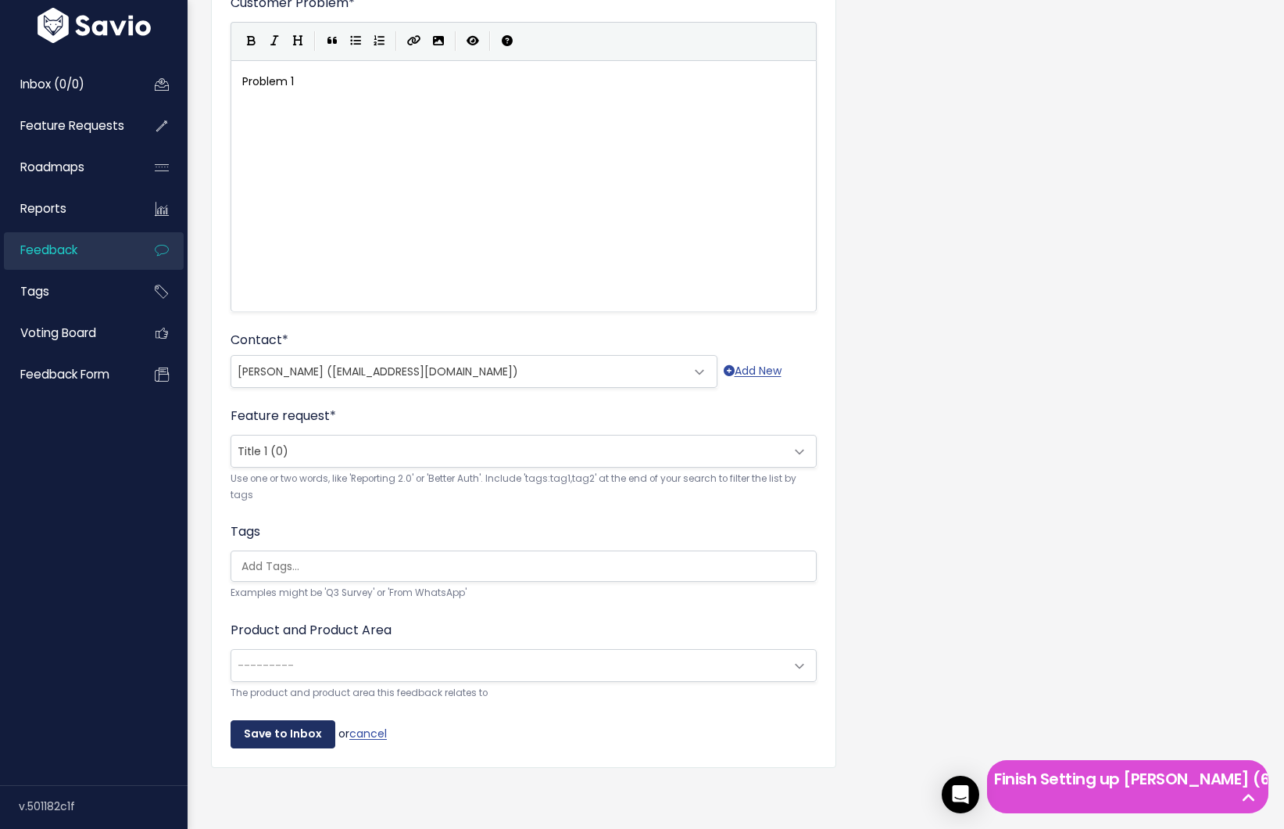
click at [263, 732] on input "Save to Inbox" at bounding box center [283, 734] width 105 height 28
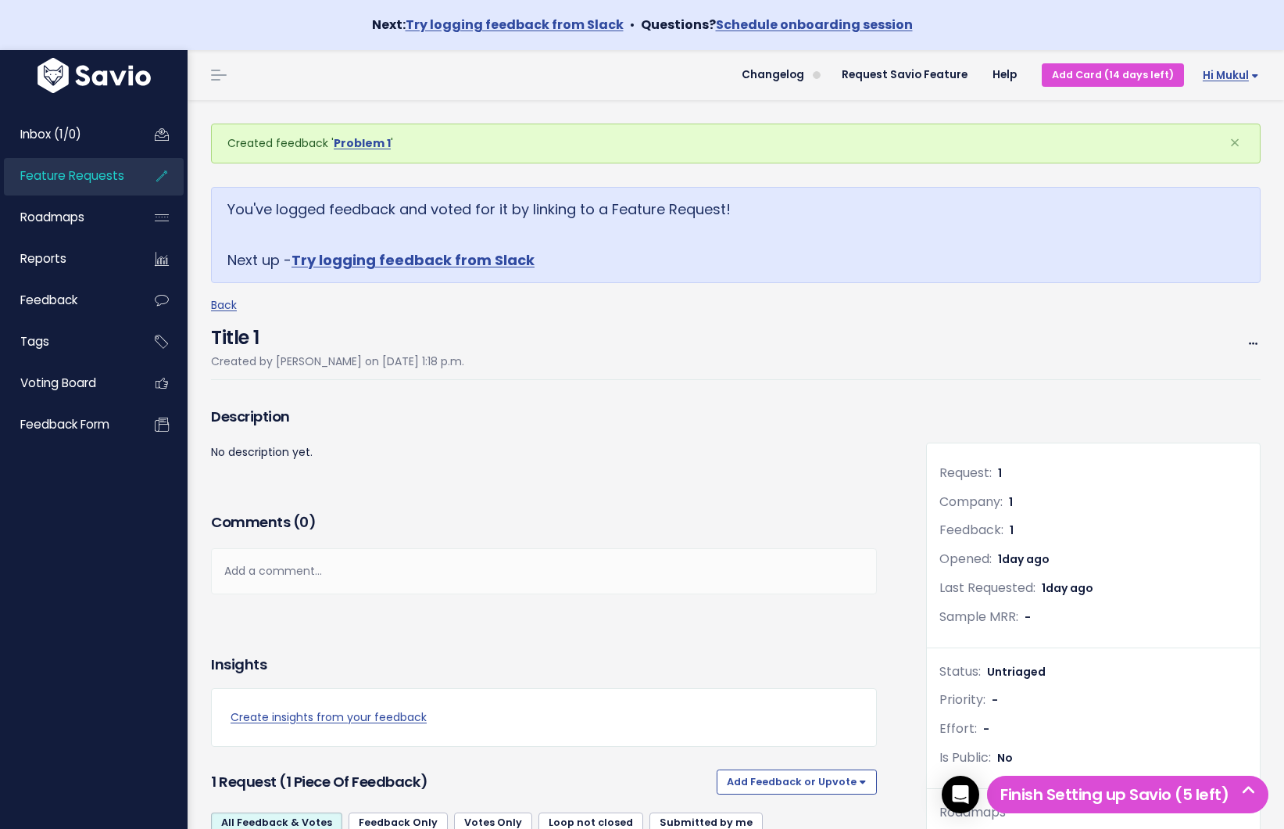
click at [1208, 76] on span "Hi Mukul" at bounding box center [1231, 76] width 56 height 12
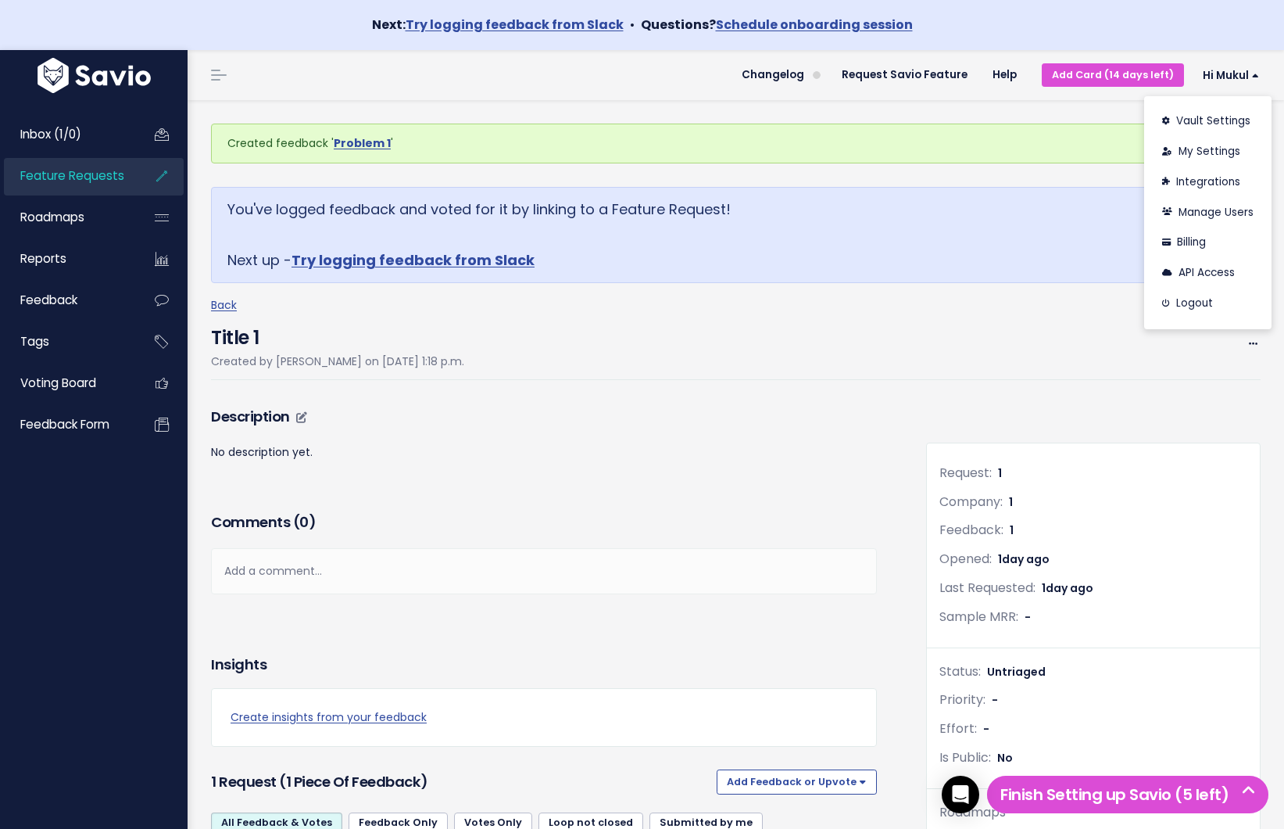
click at [750, 453] on p "No description yet." at bounding box center [544, 452] width 666 height 20
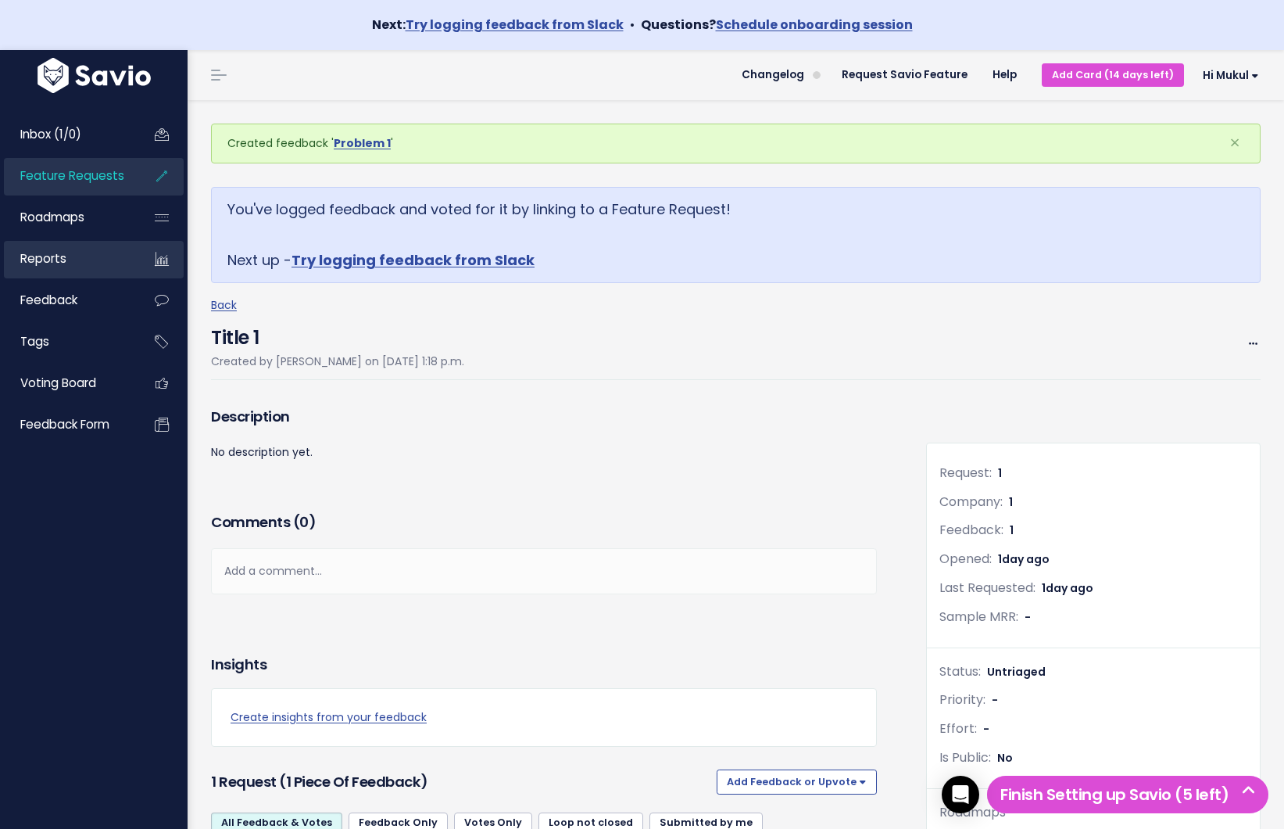
click at [98, 263] on link "Reports" at bounding box center [67, 259] width 126 height 36
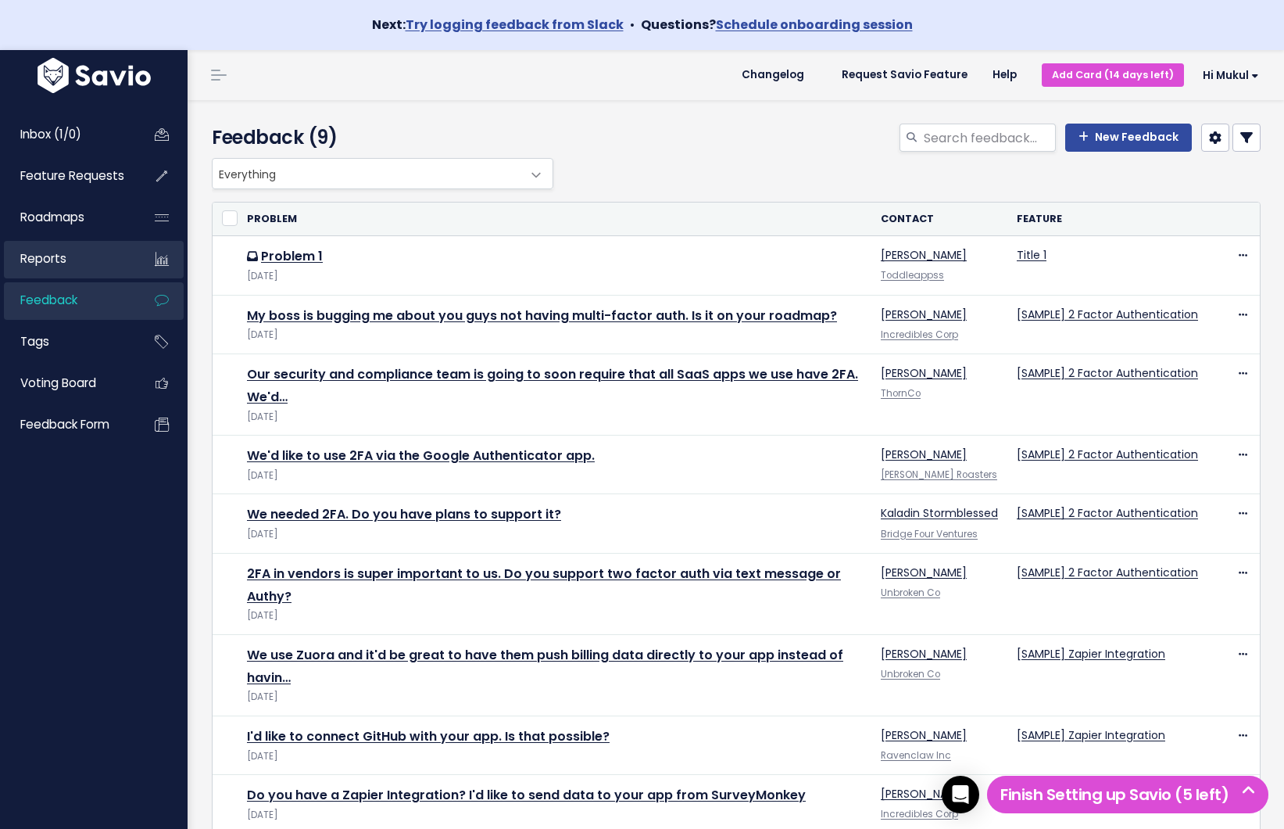
click at [93, 272] on link "Reports" at bounding box center [67, 259] width 126 height 36
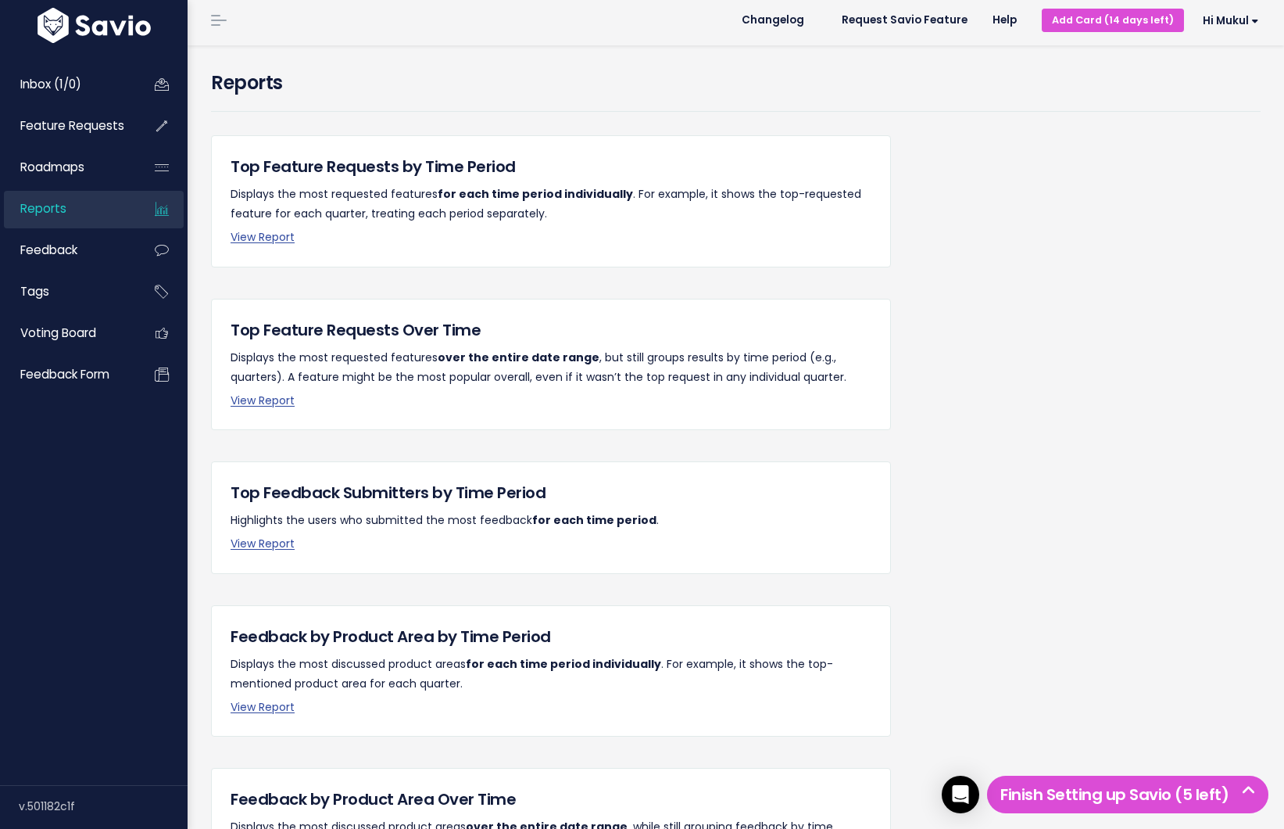
scroll to position [217, 0]
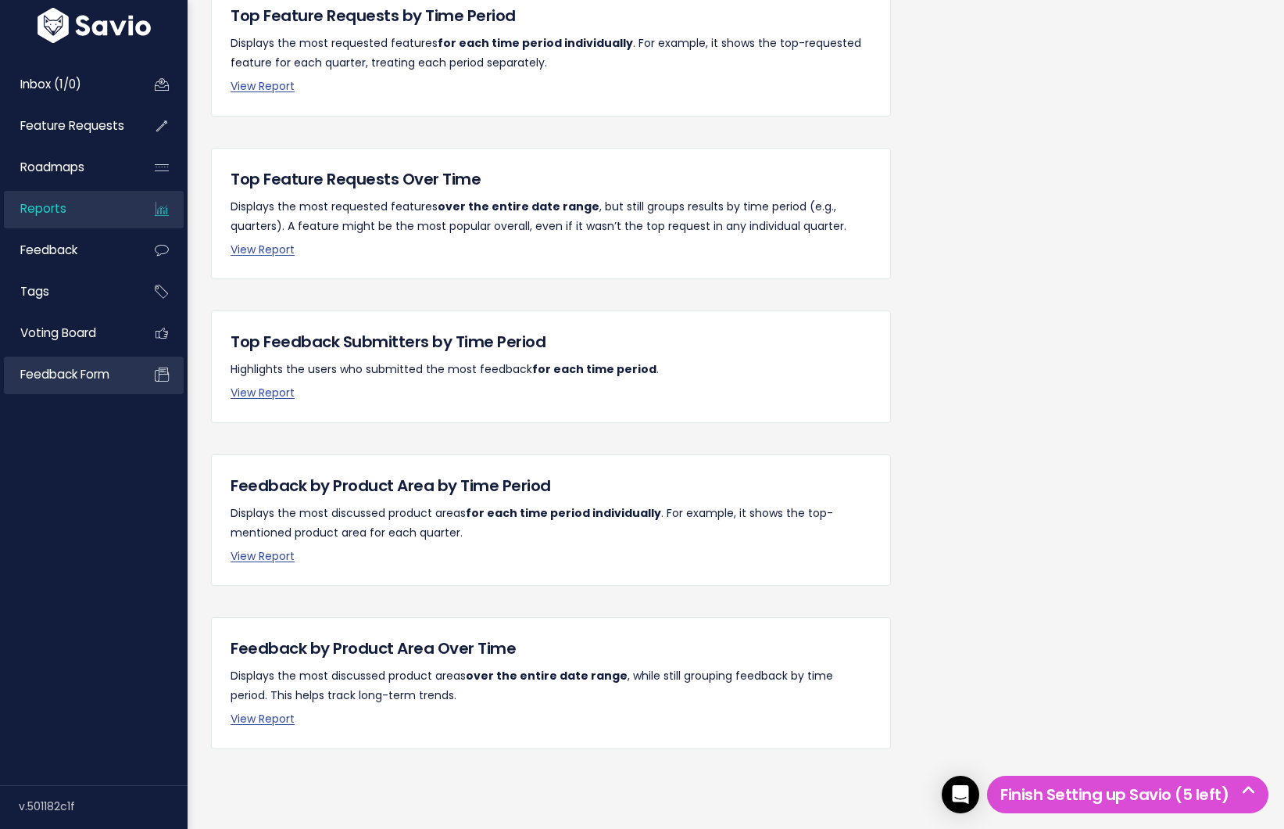
click at [74, 374] on span "Feedback form" at bounding box center [64, 374] width 89 height 16
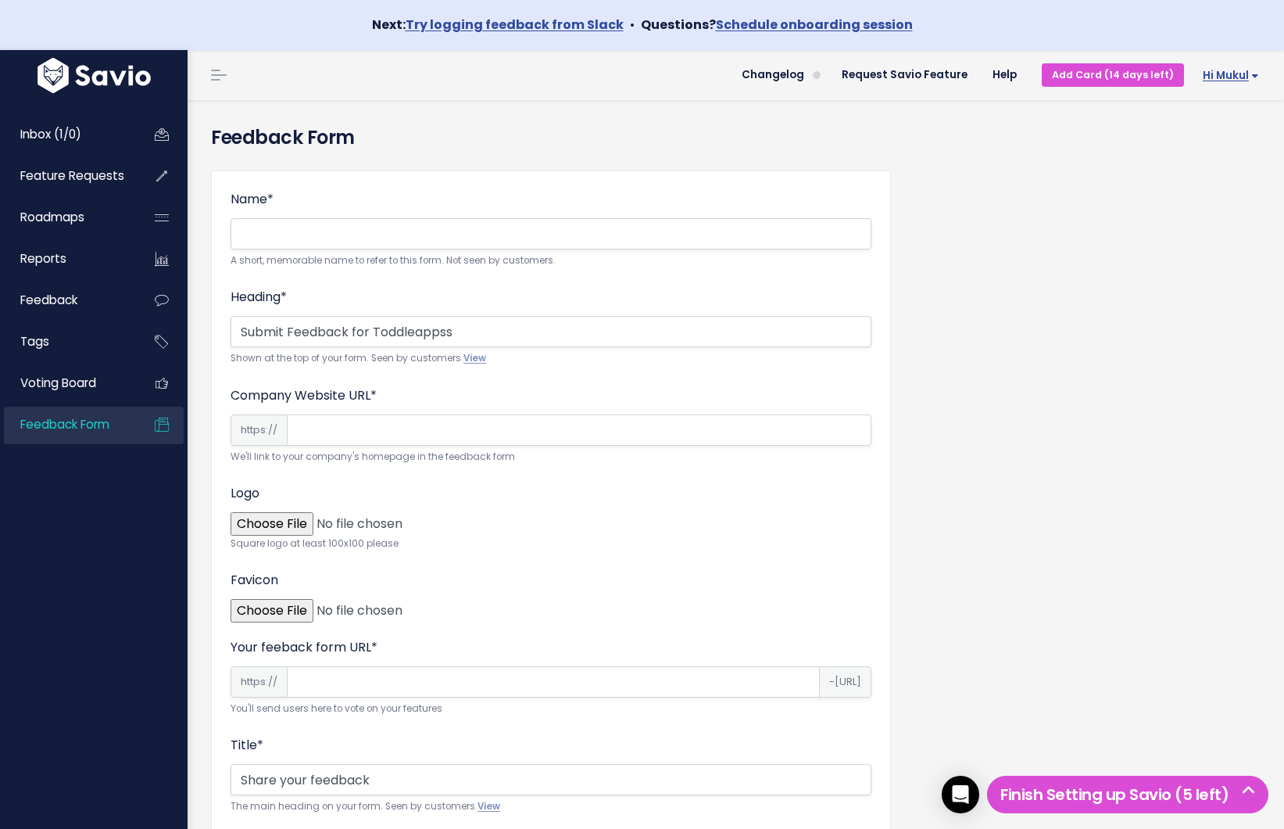
click at [1232, 70] on span "Hi Mukul" at bounding box center [1231, 76] width 56 height 12
click at [1219, 145] on link "My Settings" at bounding box center [1208, 152] width 115 height 30
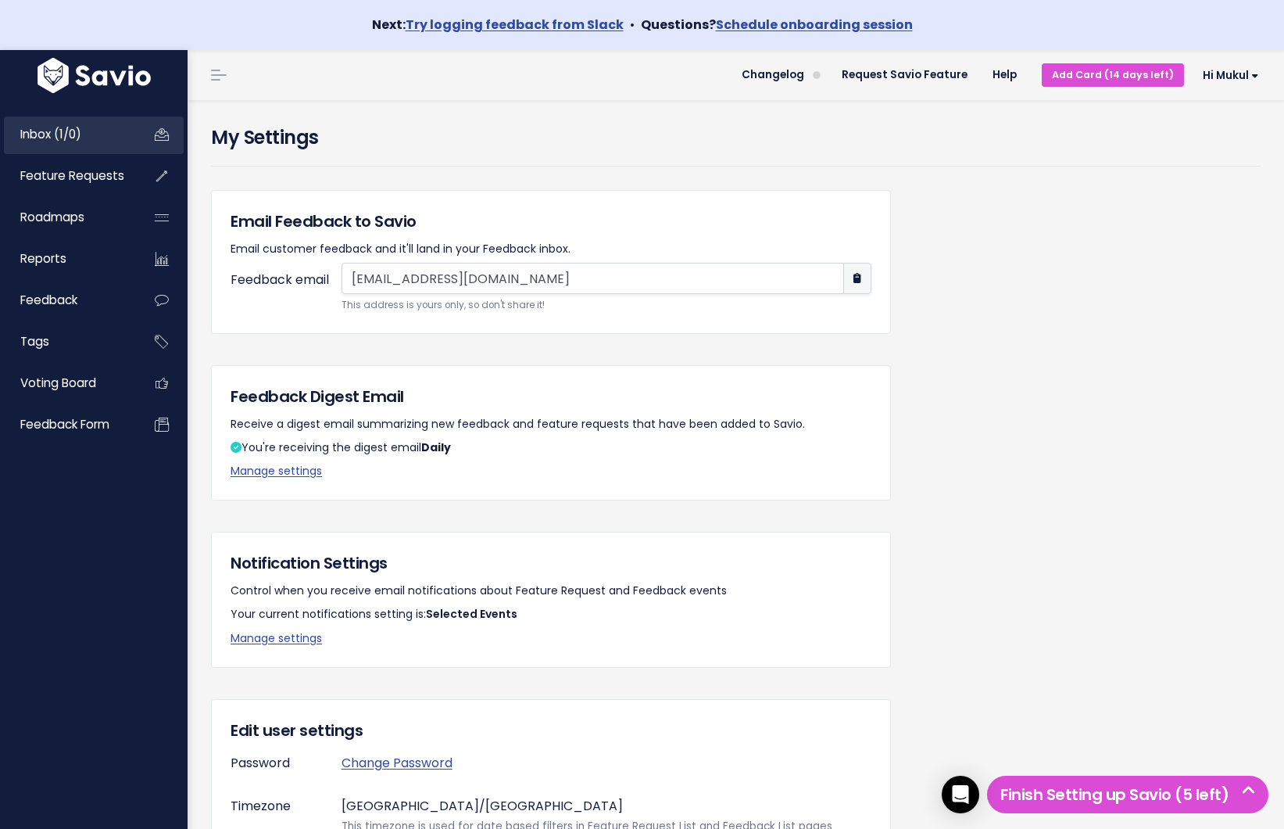
click at [63, 141] on span "Inbox (1/0)" at bounding box center [50, 134] width 61 height 16
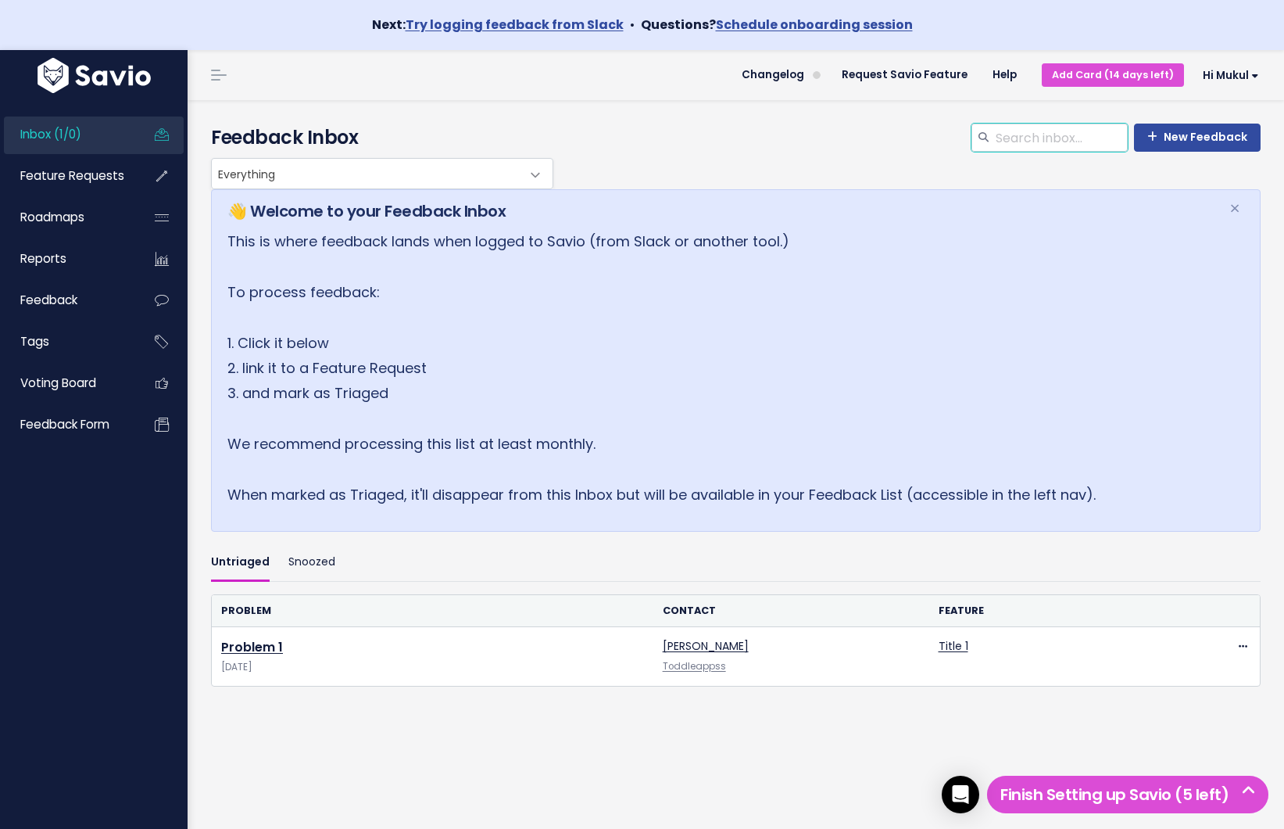
click at [1047, 139] on input "search" at bounding box center [1061, 137] width 134 height 28
click at [816, 194] on div "👋 Welcome to your Feedback Inbox × This is where feedback lands when logged to …" at bounding box center [736, 360] width 1050 height 342
click at [444, 155] on div "New Feedback Feedback Inbox" at bounding box center [735, 140] width 1073 height 34
click at [431, 174] on span "Everything" at bounding box center [367, 174] width 310 height 30
click at [763, 302] on p "This is where feedback lands when logged to Savio (from Slack or another tool.)…" at bounding box center [718, 368] width 982 height 278
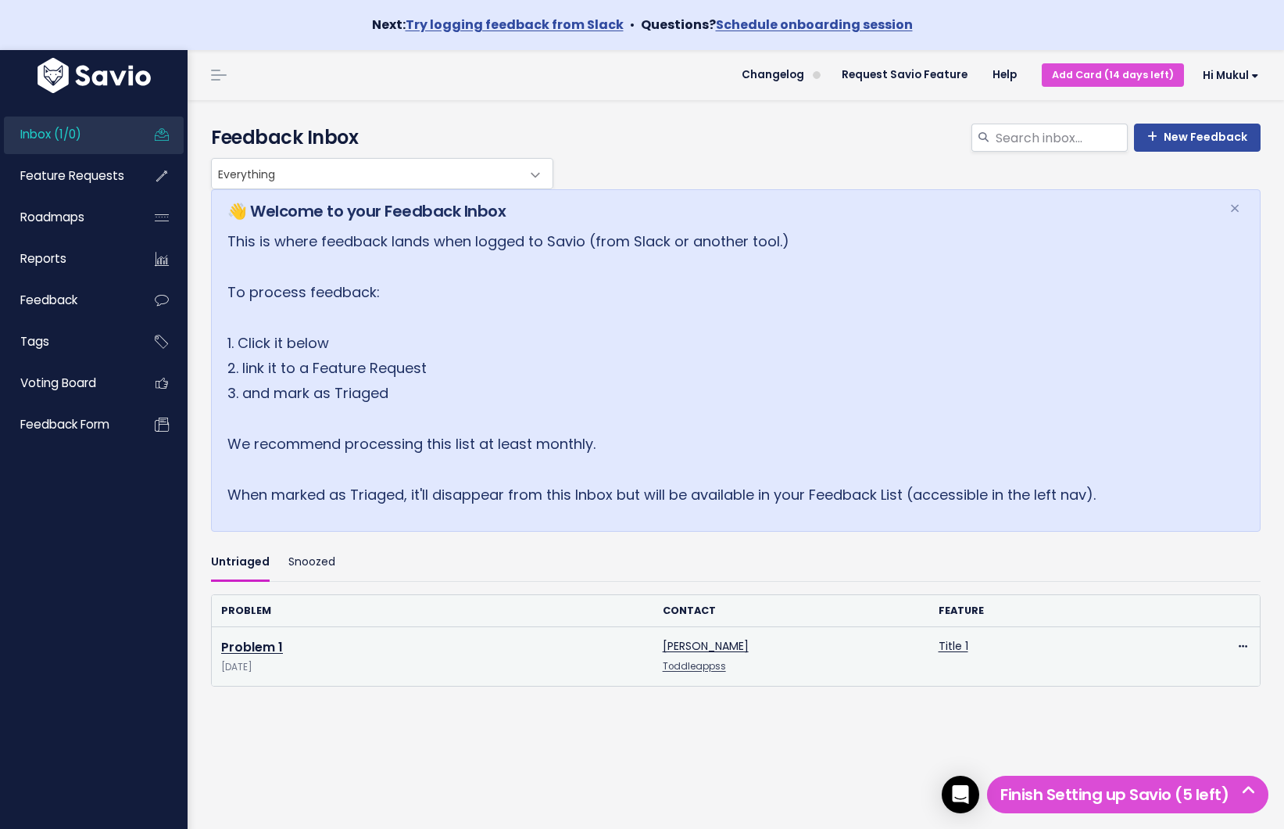
click at [739, 664] on td "[PERSON_NAME] Toddleappss" at bounding box center [791, 656] width 276 height 59
click at [258, 641] on link "Problem 1" at bounding box center [252, 647] width 62 height 18
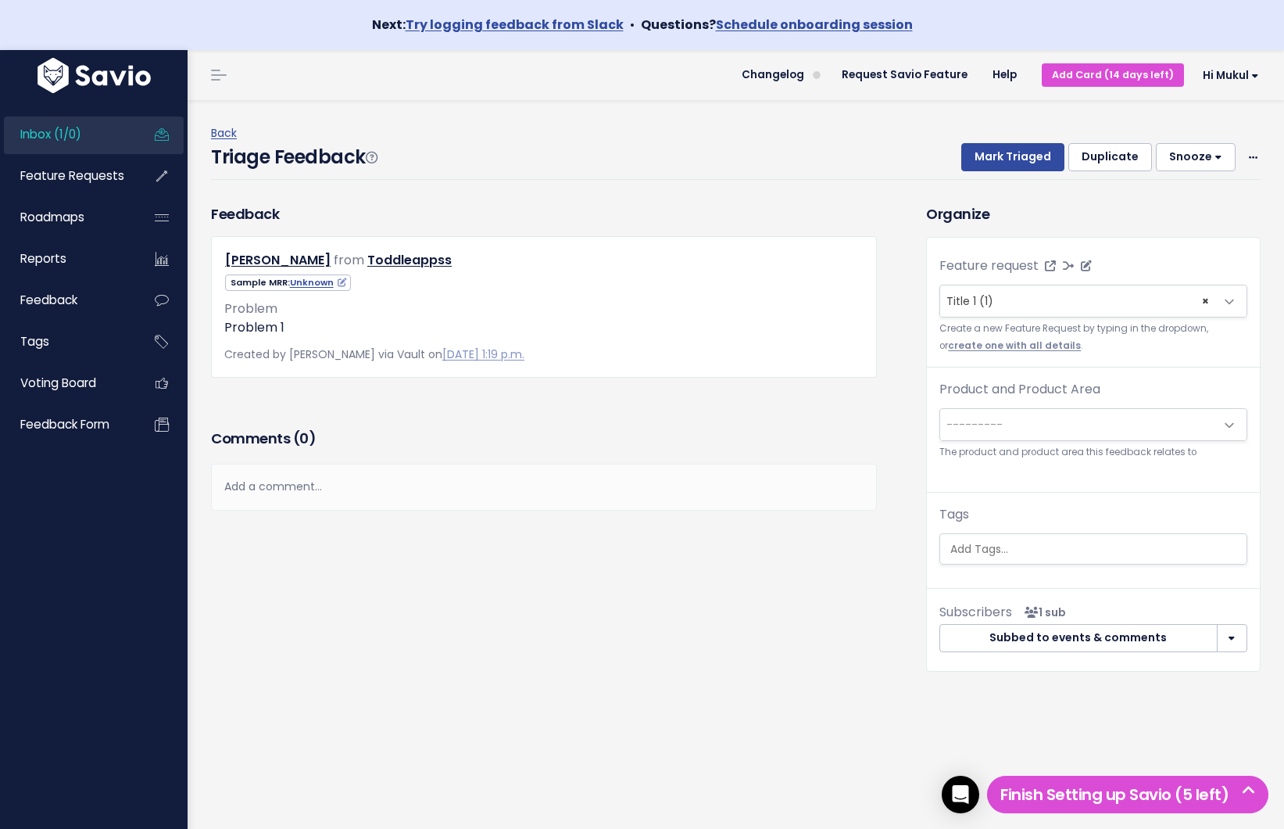
click at [1036, 343] on link "create one with all details" at bounding box center [1014, 345] width 133 height 13
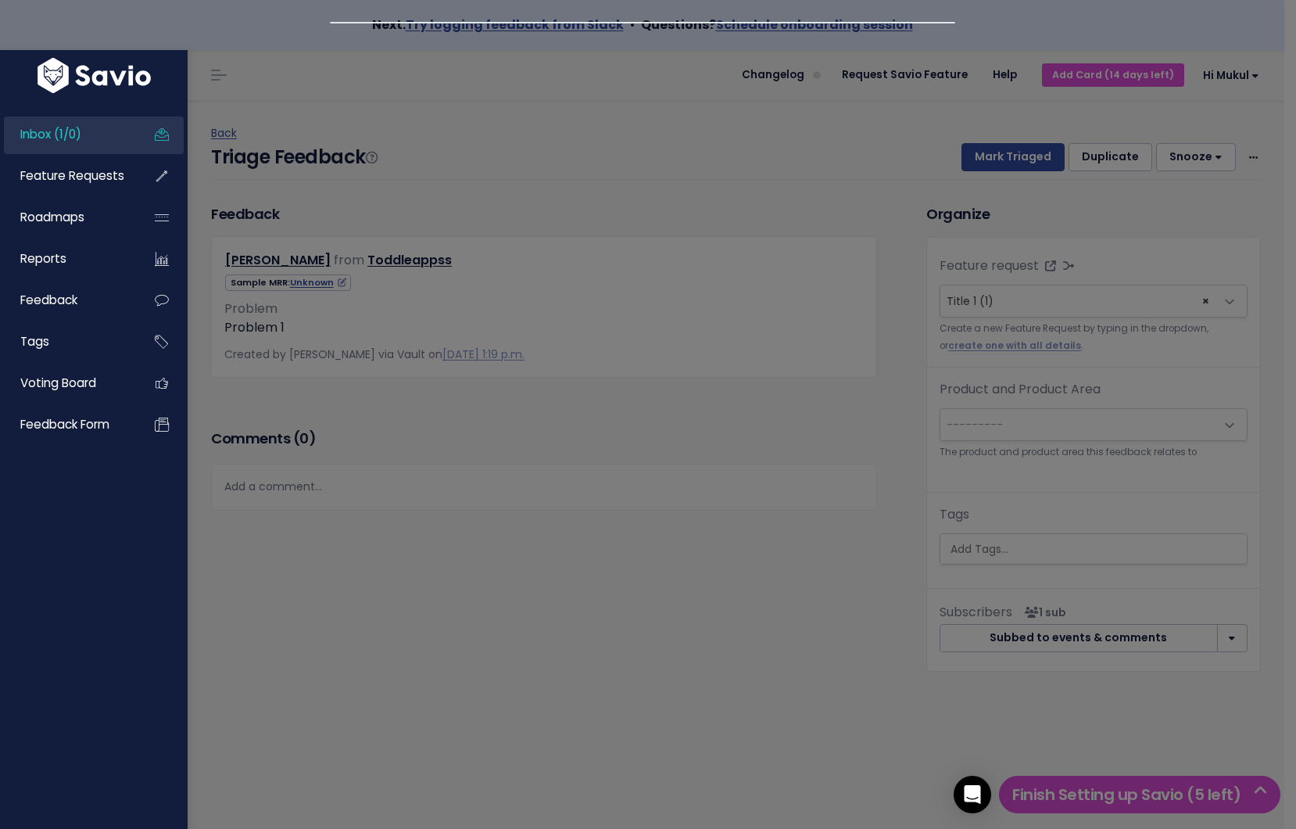
select select
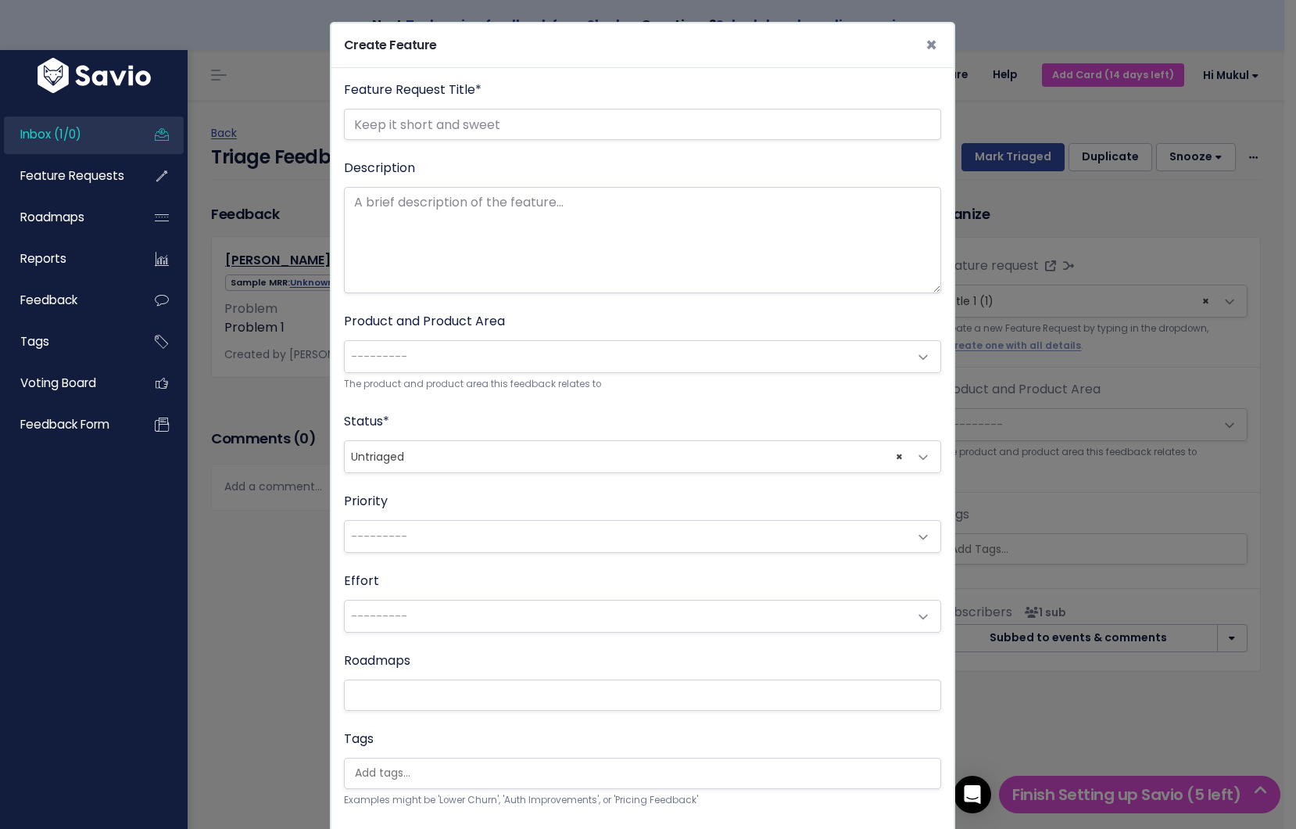
click at [1086, 342] on div "Create Feature × Feature Request Title * Description Product and Product Area -…" at bounding box center [648, 414] width 1296 height 829
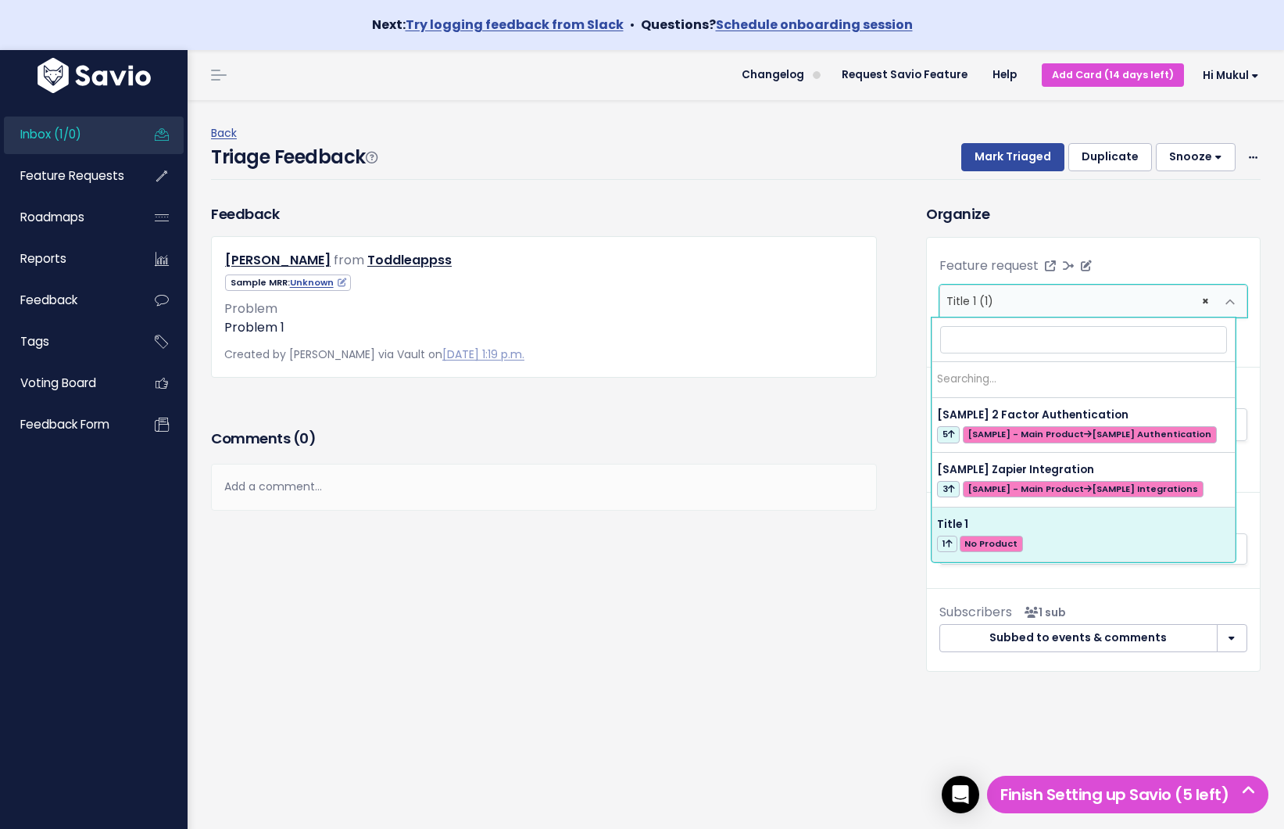
click at [1175, 307] on span "× Title 1 (1)" at bounding box center [1077, 300] width 275 height 31
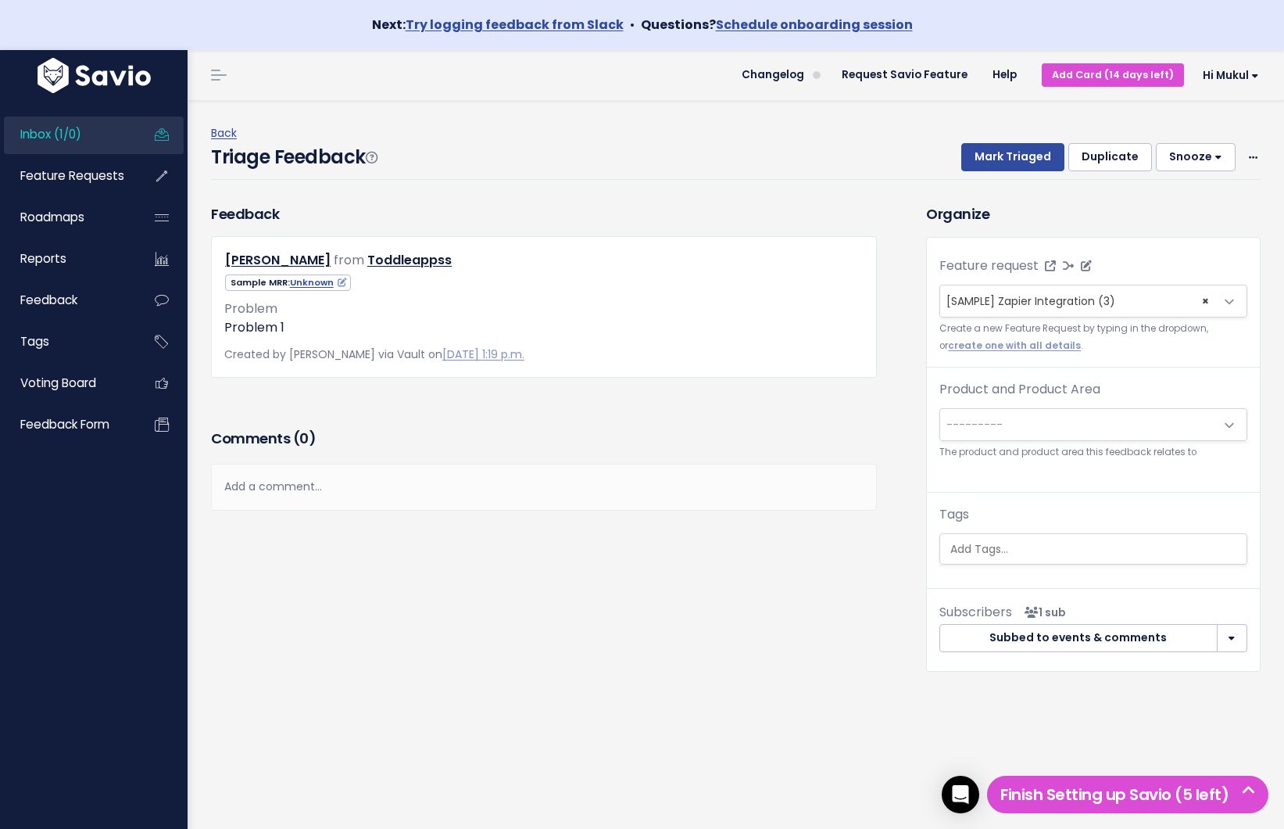
click at [1072, 315] on span "× [SAMPLE] Zapier Integration (3)" at bounding box center [1077, 300] width 275 height 31
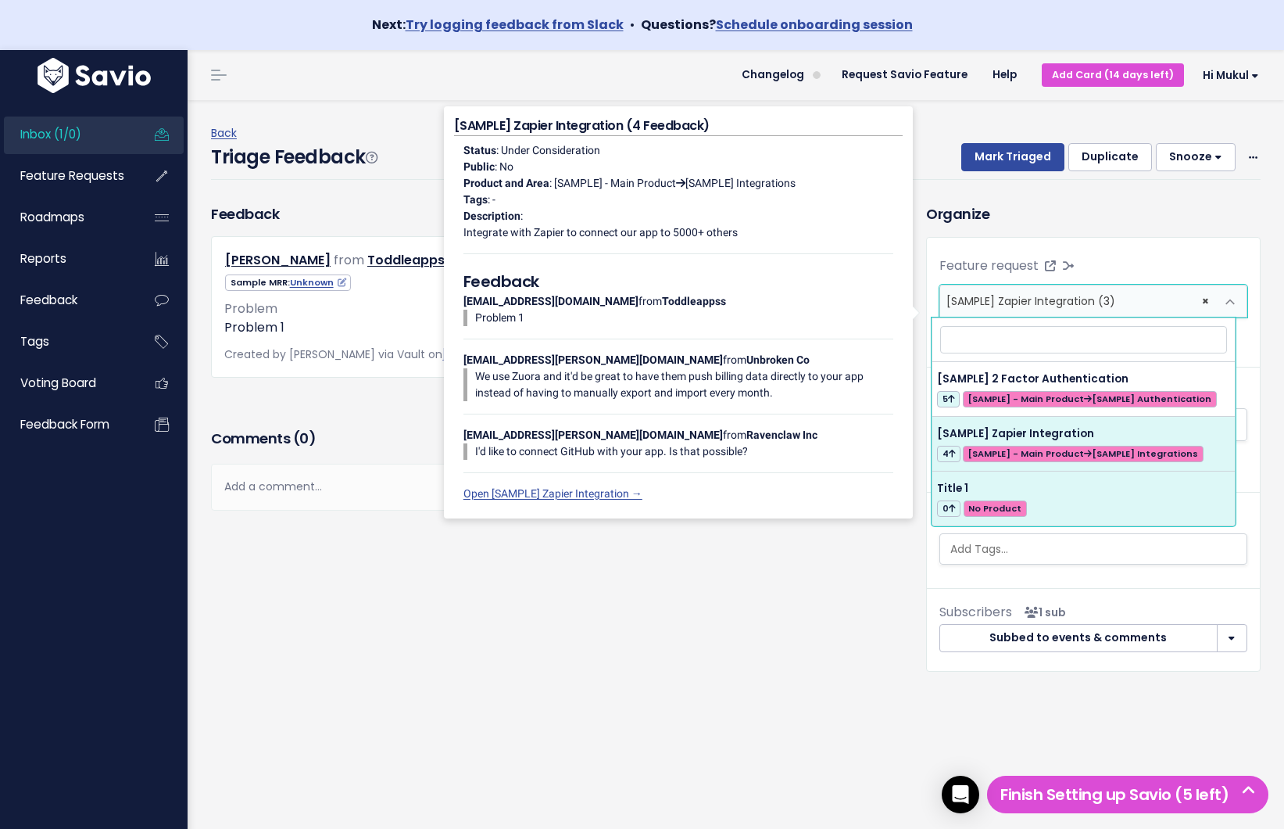
select select "64981"
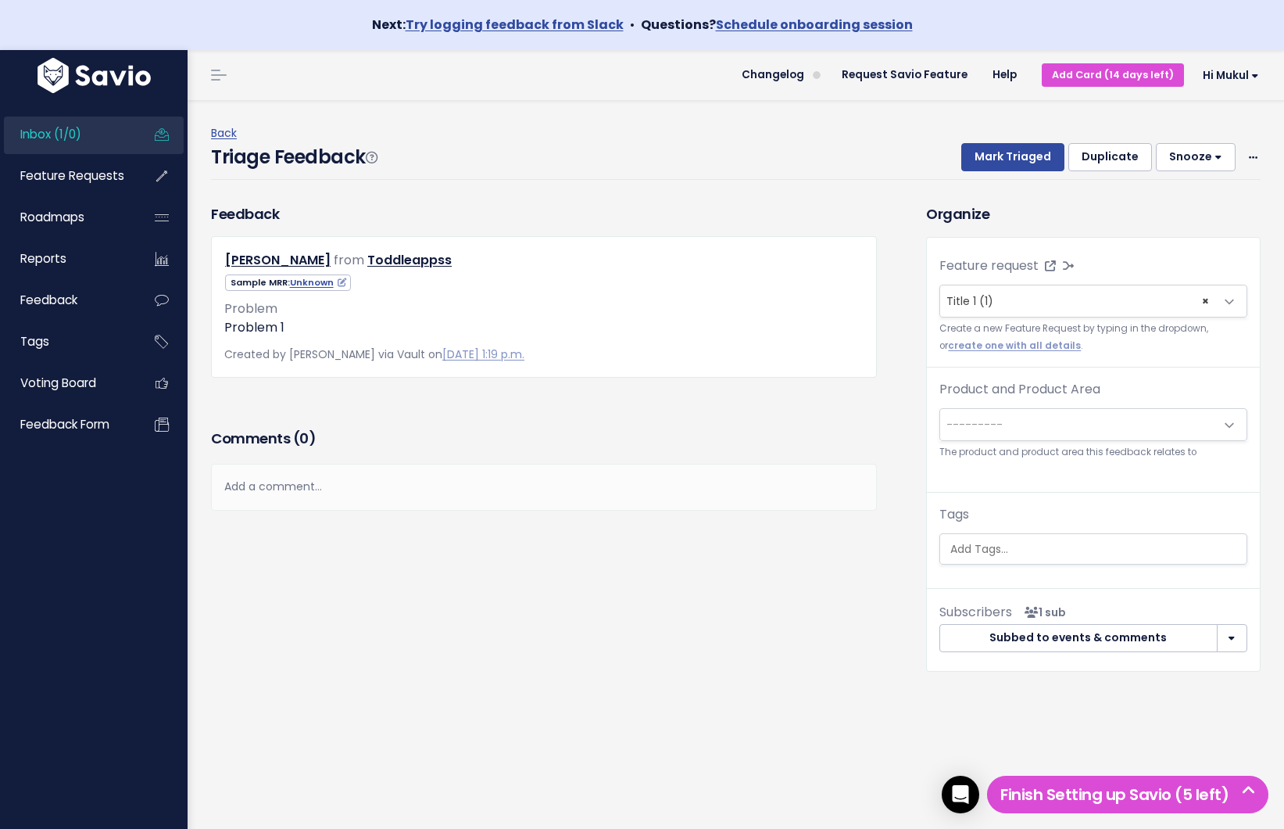
click at [851, 428] on h3 "Comments ( 0 )" at bounding box center [544, 439] width 666 height 22
